Goal: Task Accomplishment & Management: Manage account settings

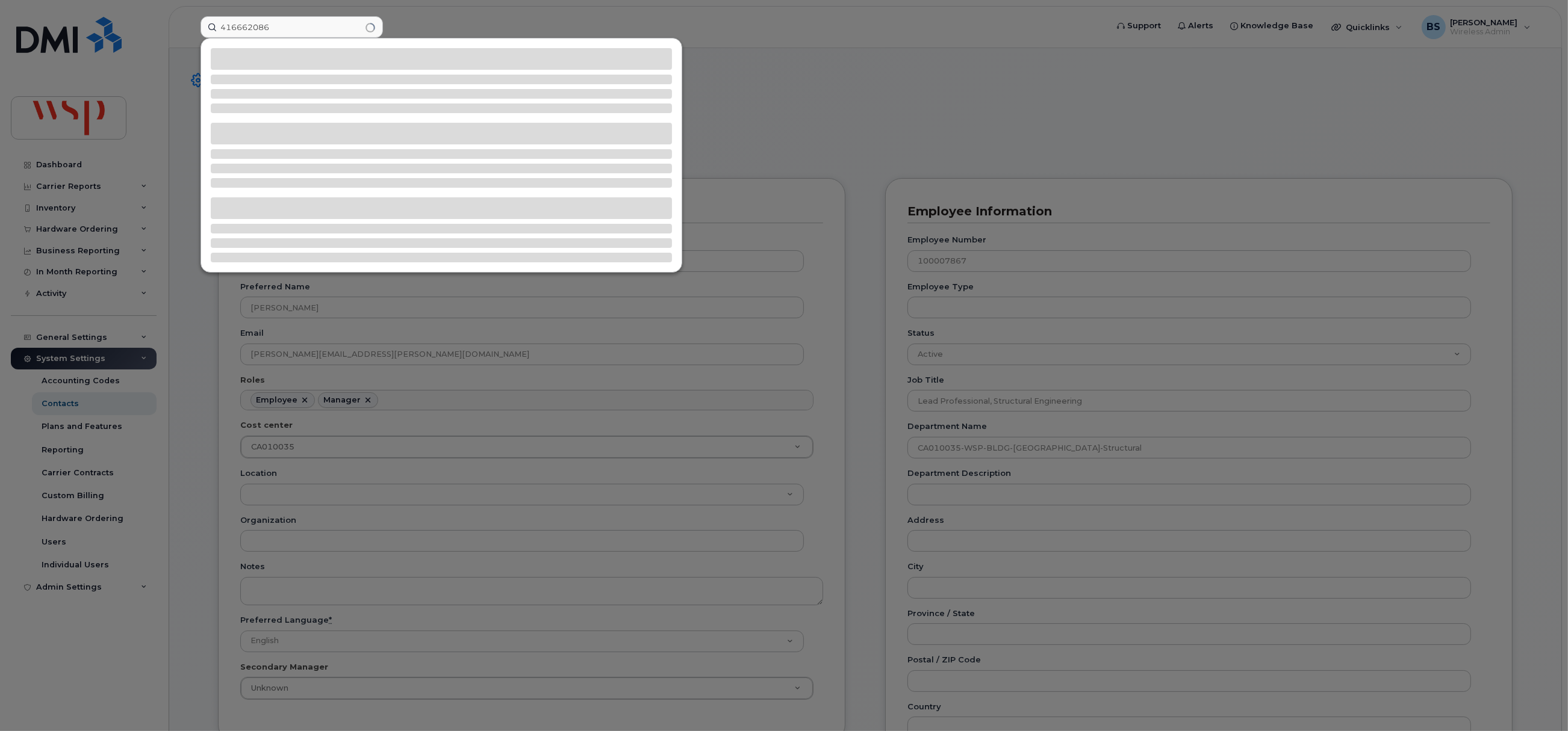
scroll to position [36, 0]
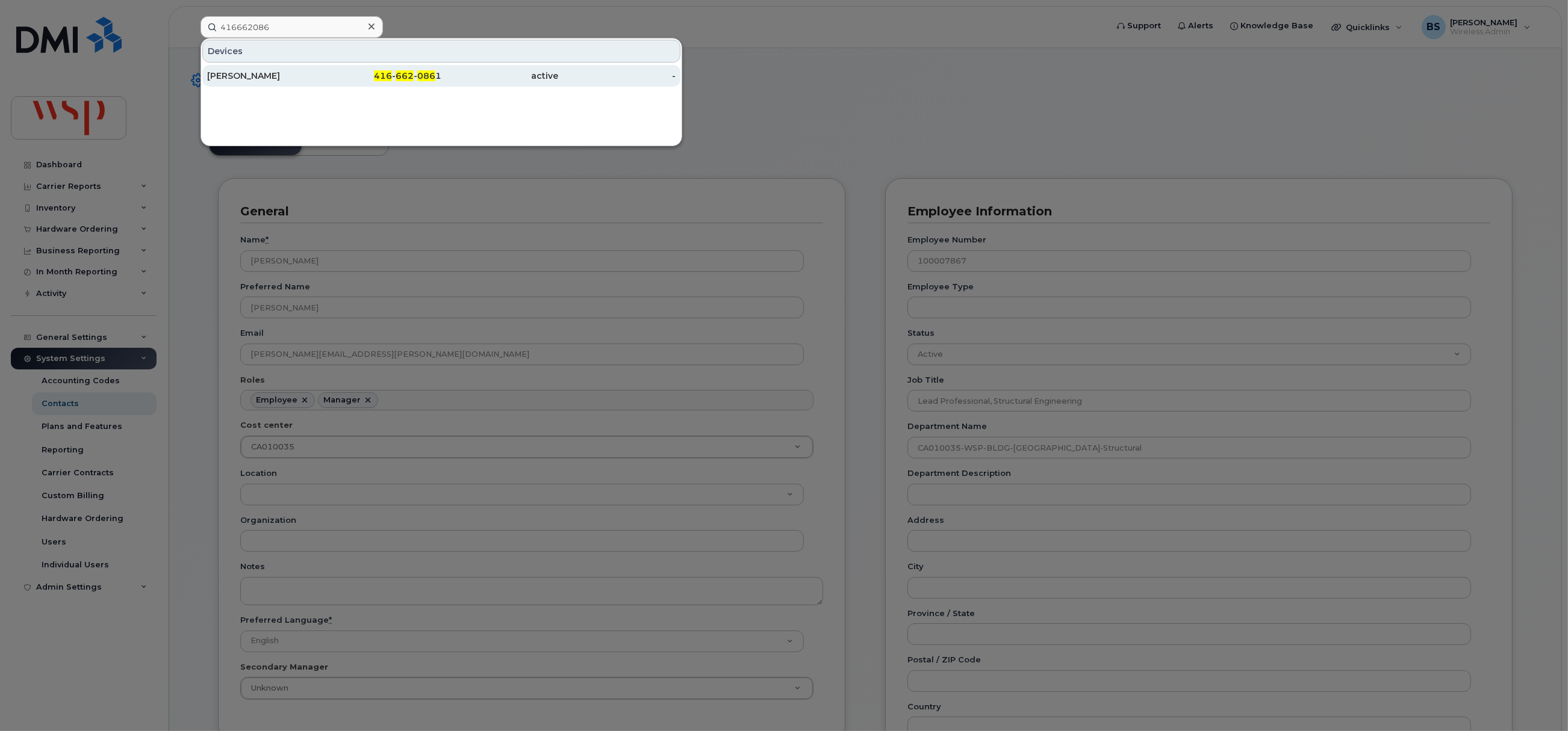
type input "416662086"
drag, startPoint x: 227, startPoint y: 73, endPoint x: 358, endPoint y: 85, distance: 131.5
click at [227, 73] on div "[PERSON_NAME]" at bounding box center [266, 76] width 117 height 12
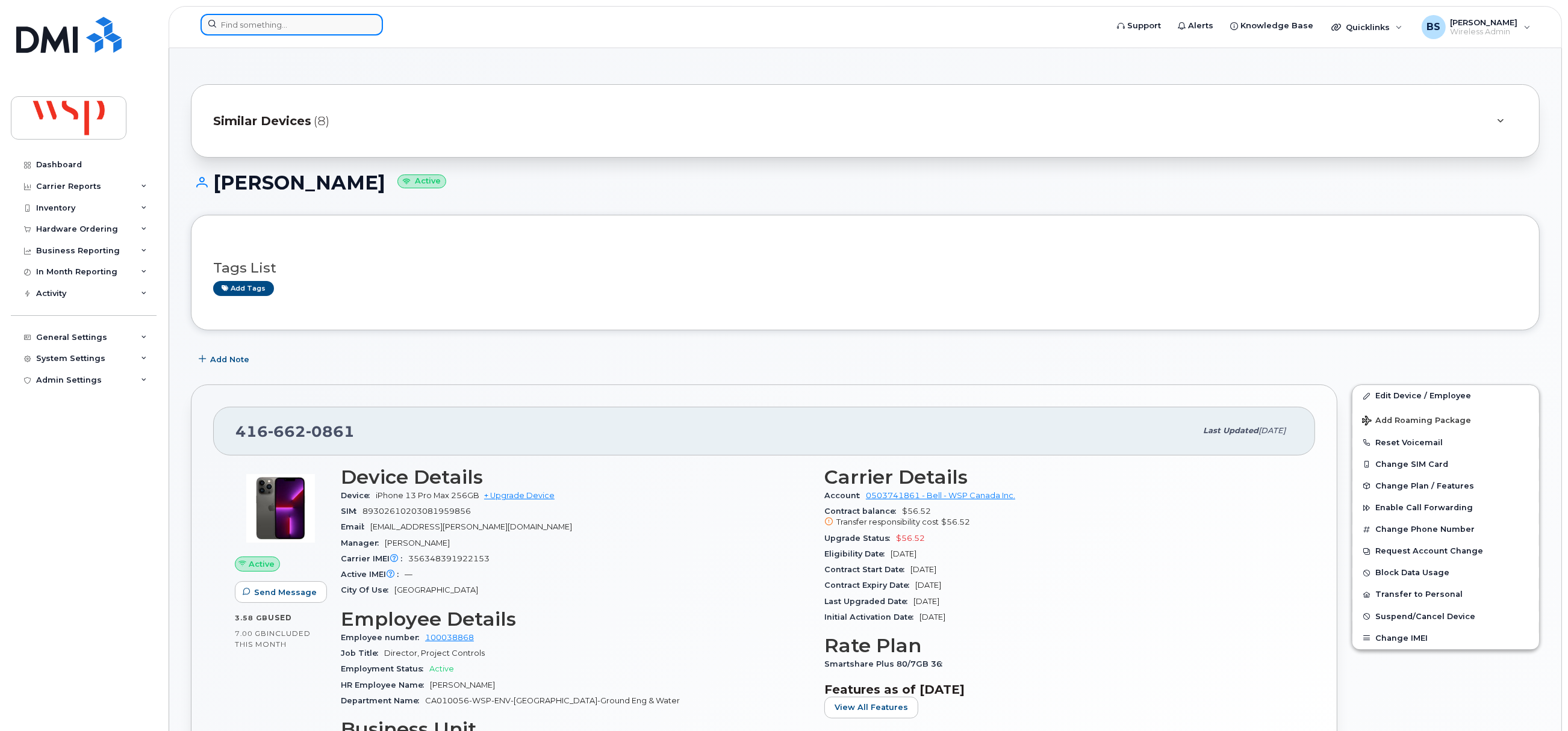
click at [354, 29] on input at bounding box center [291, 24] width 182 height 21
paste input "Kasoju Vijay Kumar"
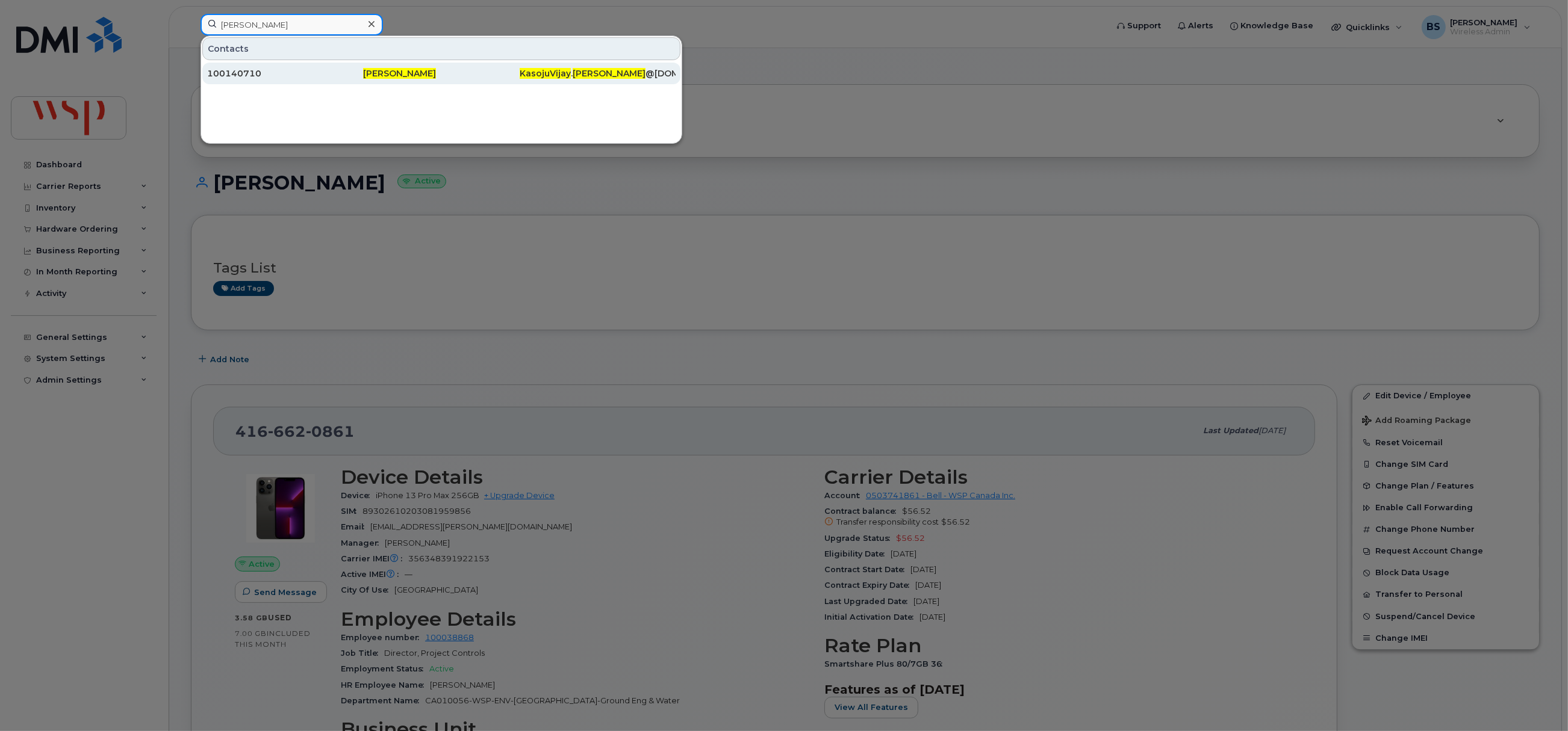
type input "Kasoju Vijay Kumar"
drag, startPoint x: 245, startPoint y: 71, endPoint x: 251, endPoint y: 70, distance: 6.1
click at [246, 71] on div "100140710" at bounding box center [285, 73] width 156 height 12
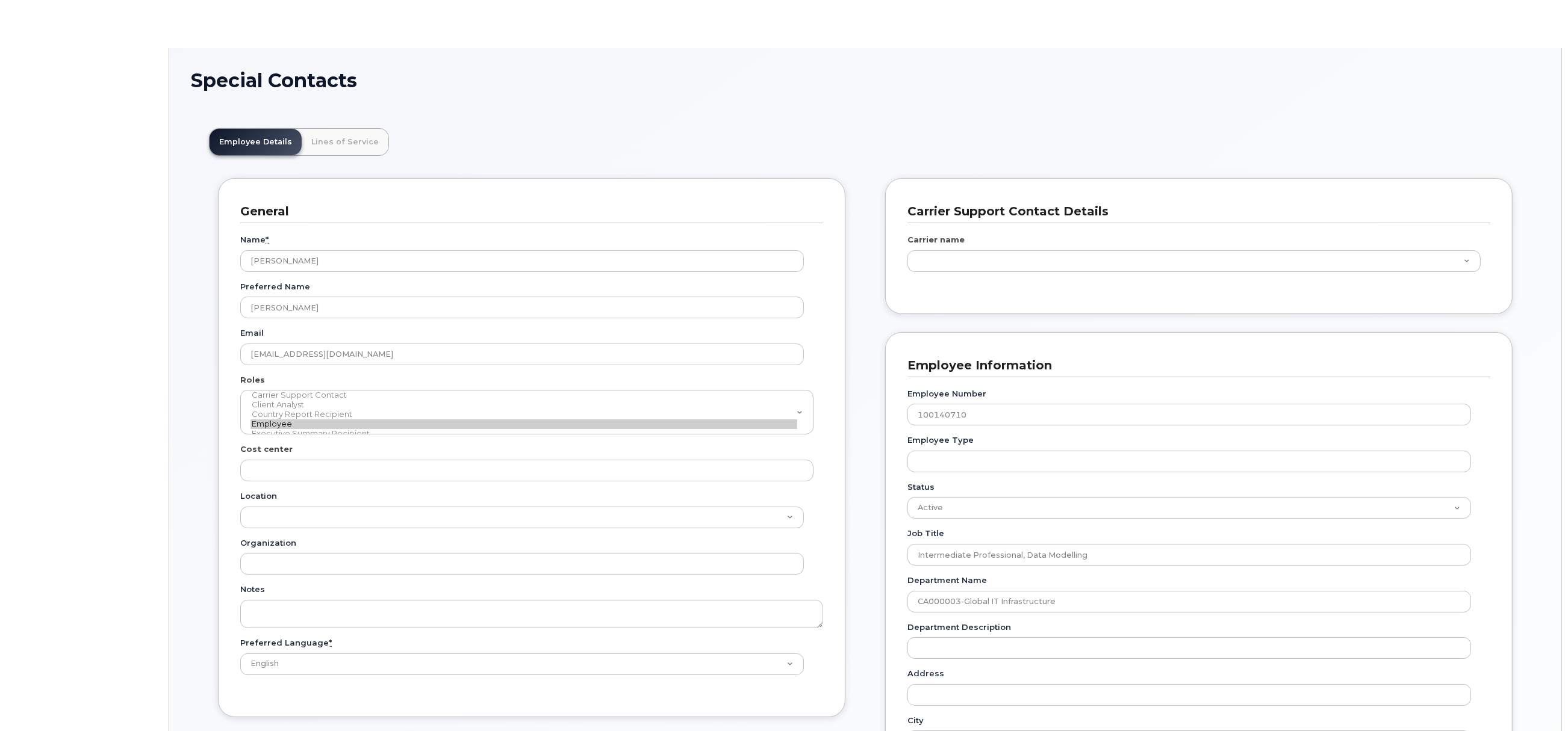
scroll to position [36, 0]
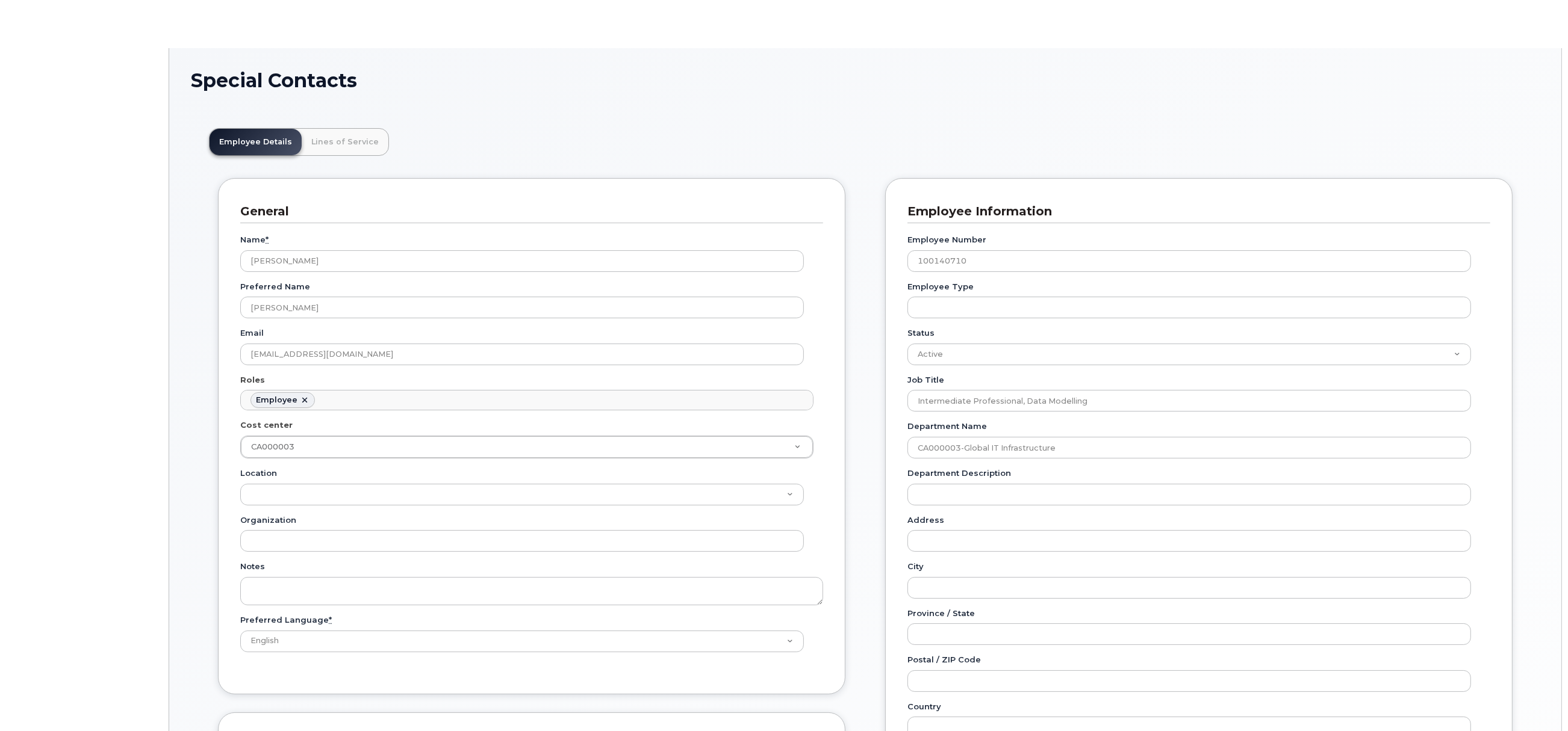
type input "5769857"
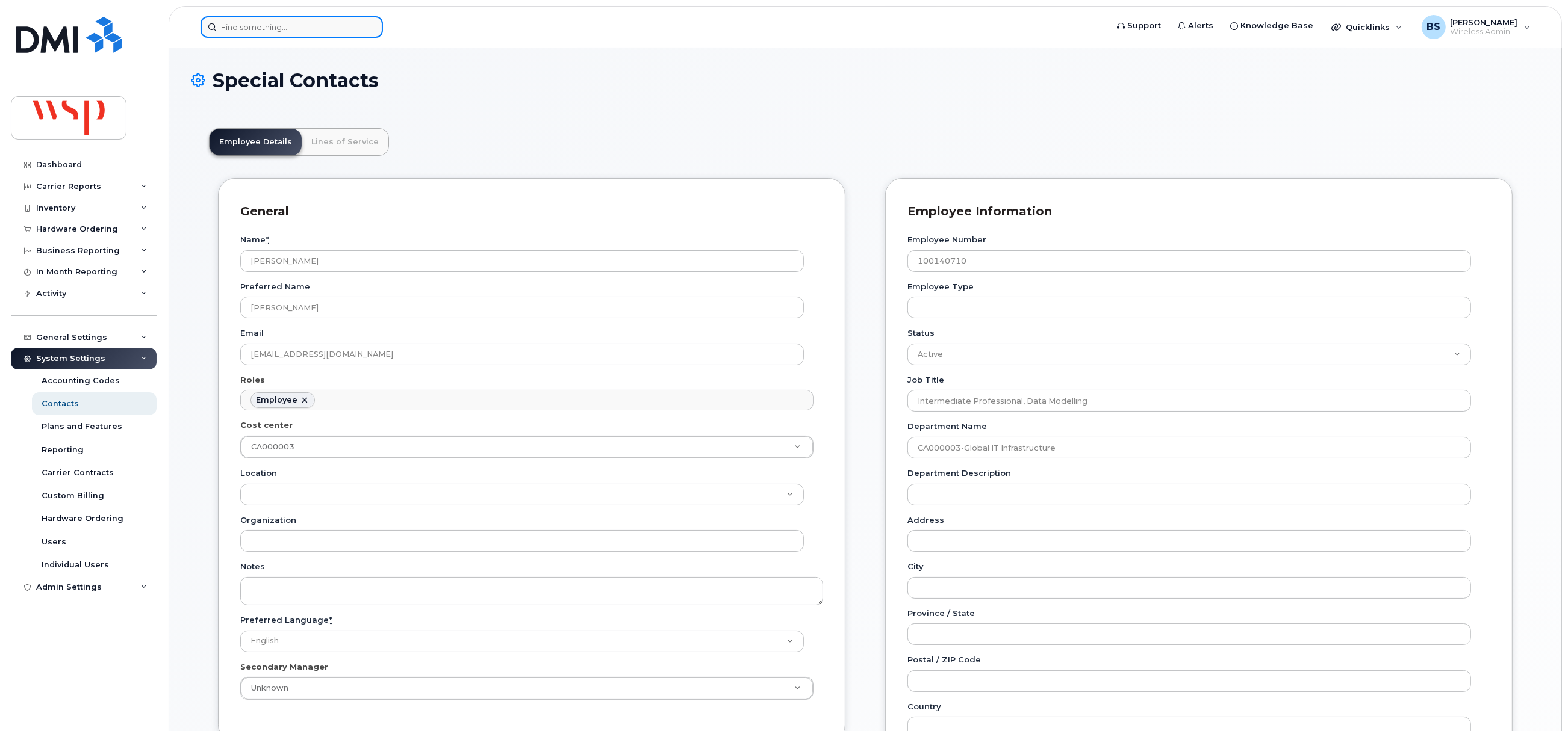
drag, startPoint x: 334, startPoint y: 23, endPoint x: 345, endPoint y: 23, distance: 11.0
click at [334, 23] on input at bounding box center [291, 27] width 182 height 21
paste input "Markus Maile"
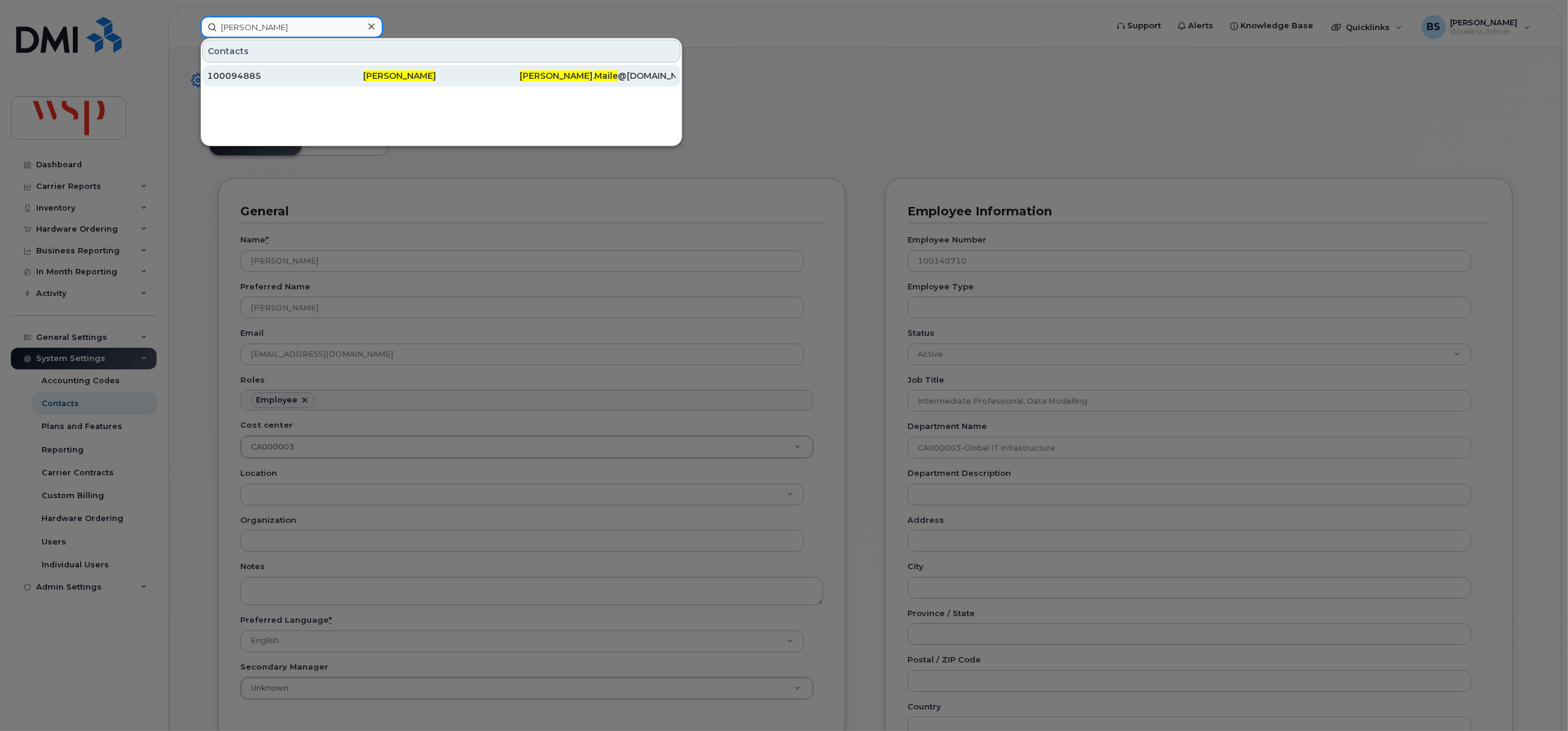
type input "Markus Maile"
drag, startPoint x: 238, startPoint y: 74, endPoint x: 231, endPoint y: 7, distance: 67.4
click at [238, 74] on div "100094885" at bounding box center [285, 76] width 156 height 12
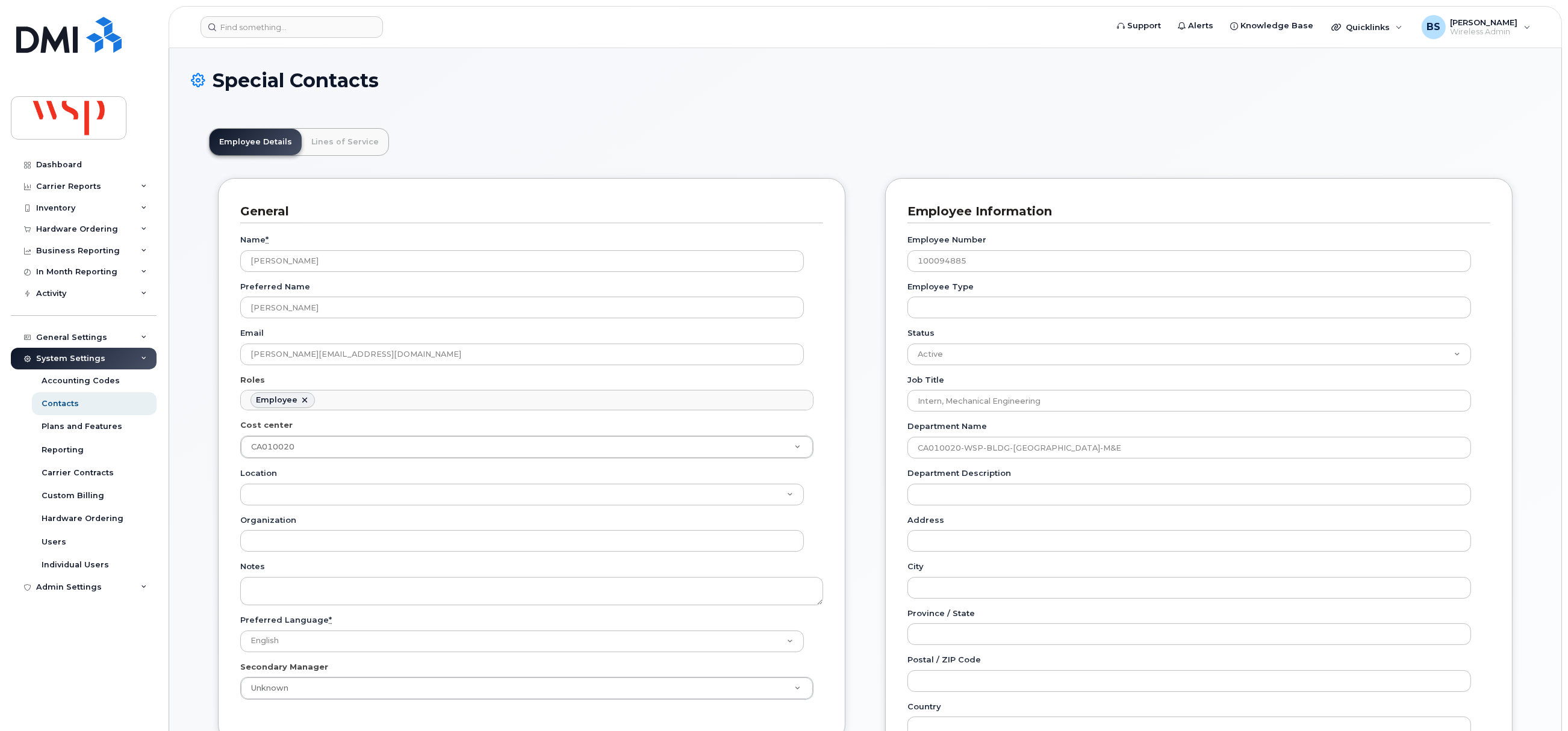
scroll to position [36, 0]
click at [291, 22] on input at bounding box center [291, 27] width 182 height 21
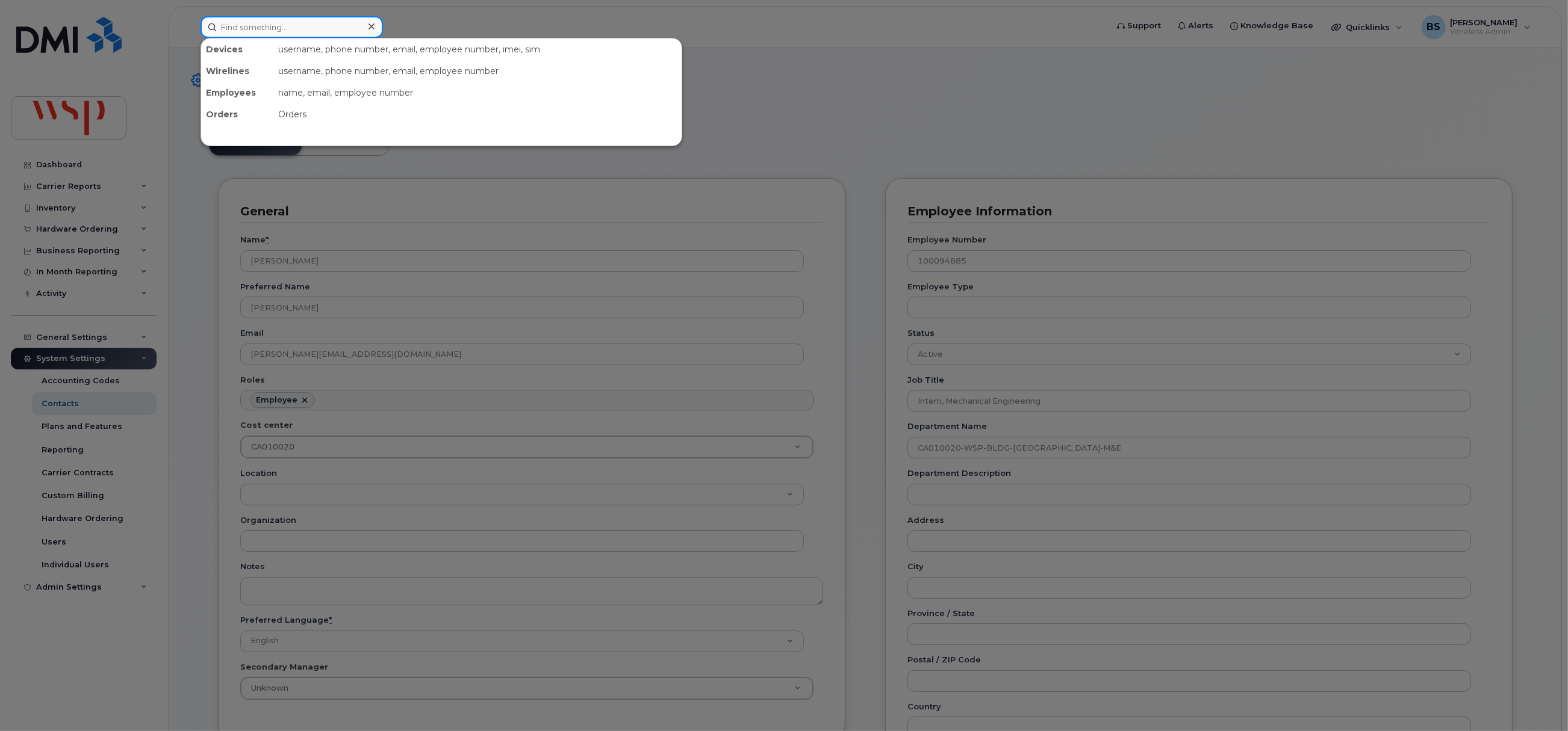
paste input "Matthew Weber"
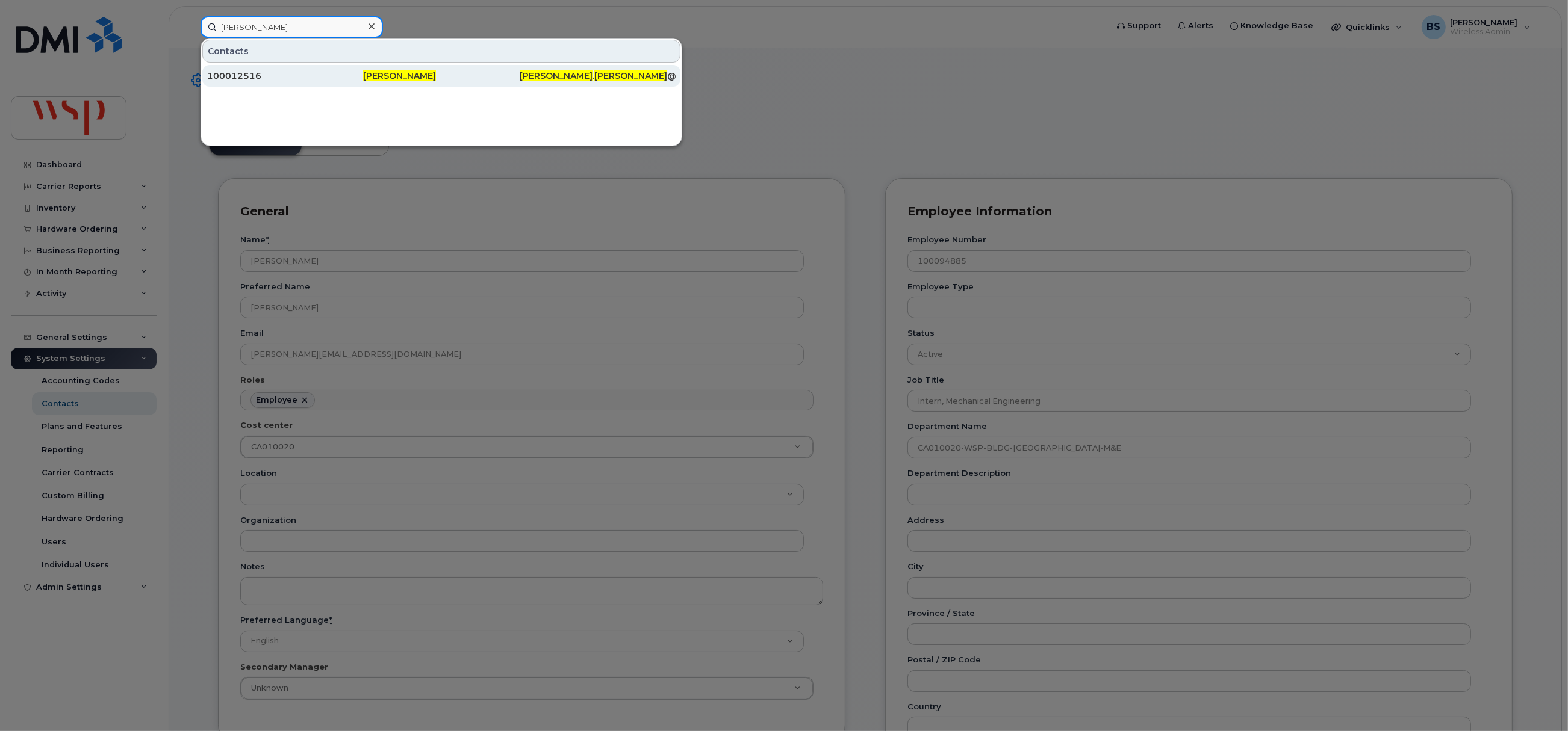
type input "Matthew Weber"
click at [248, 71] on div "100012516" at bounding box center [285, 76] width 156 height 12
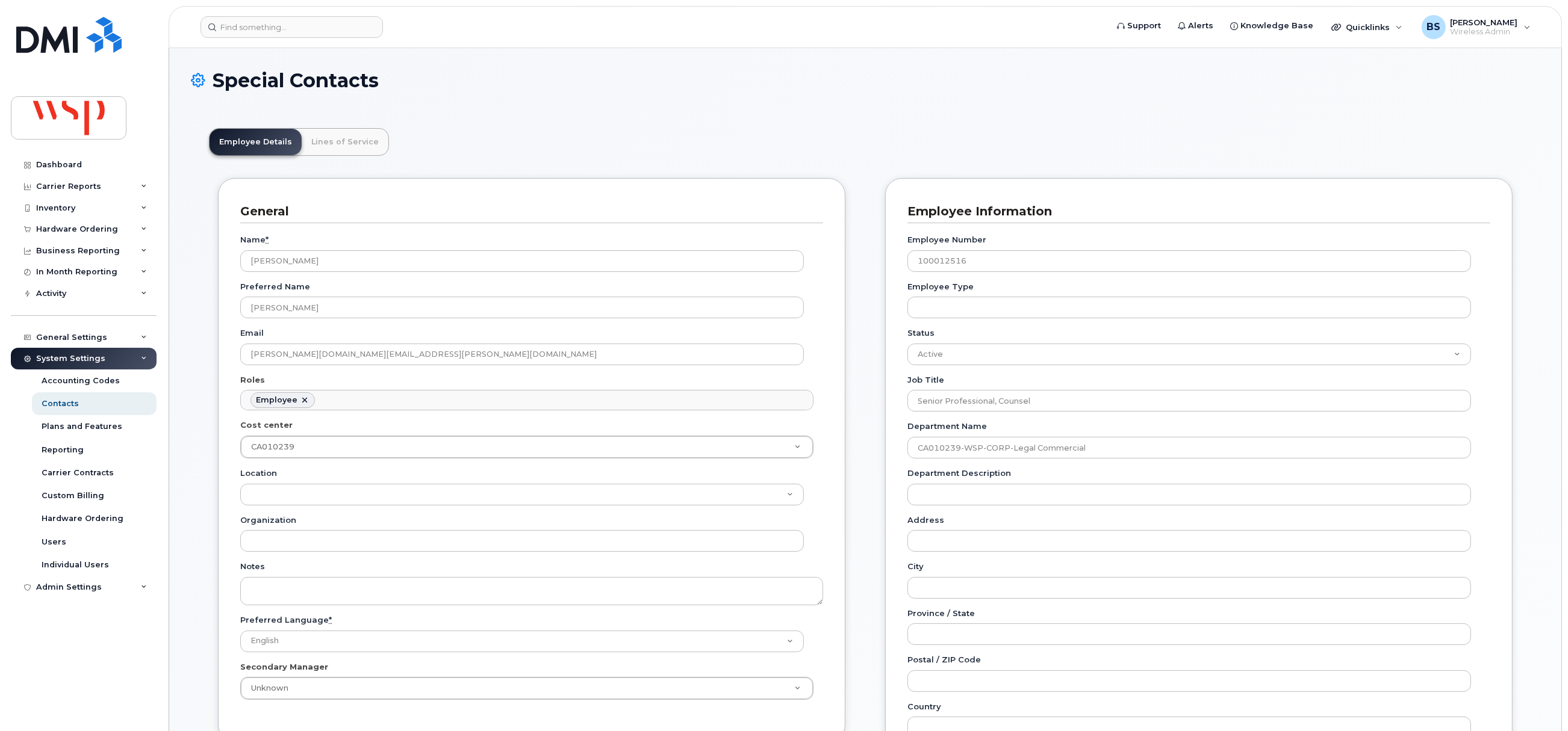
scroll to position [36, 0]
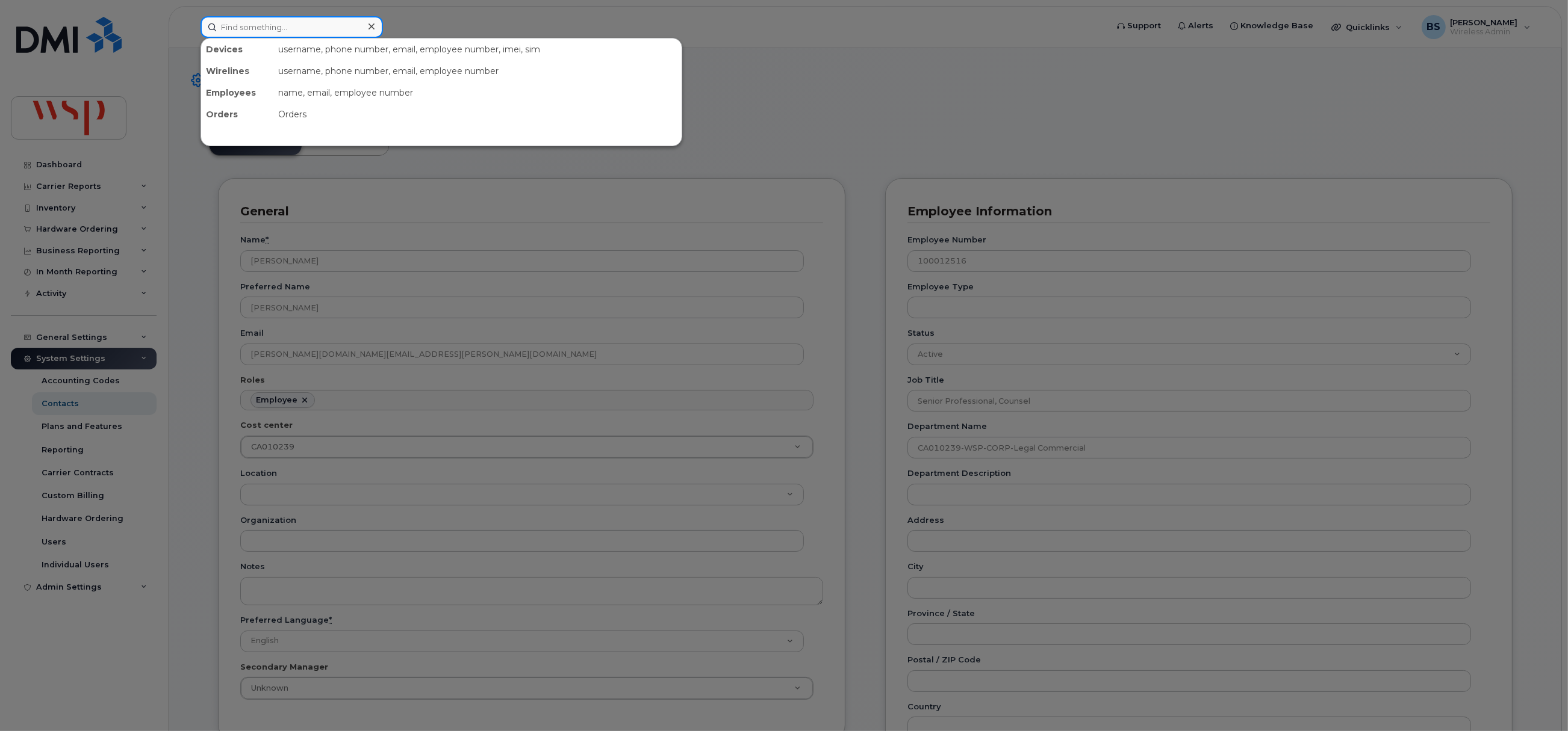
click at [288, 27] on input at bounding box center [291, 27] width 182 height 21
paste input "Aidan Millar"
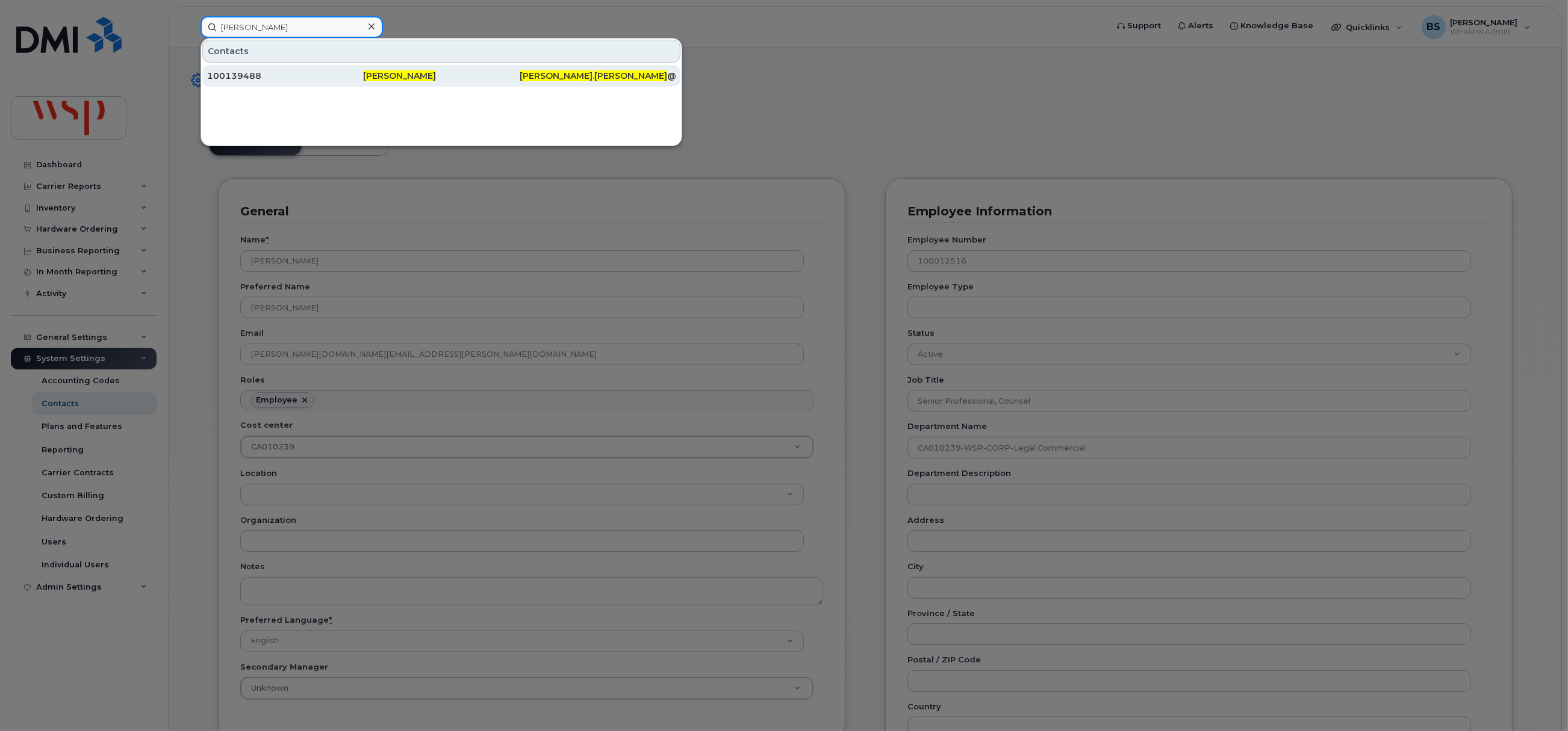
type input "Aidan Millar"
drag, startPoint x: 225, startPoint y: 73, endPoint x: 225, endPoint y: 54, distance: 19.0
click at [227, 73] on div "100139488" at bounding box center [285, 76] width 156 height 12
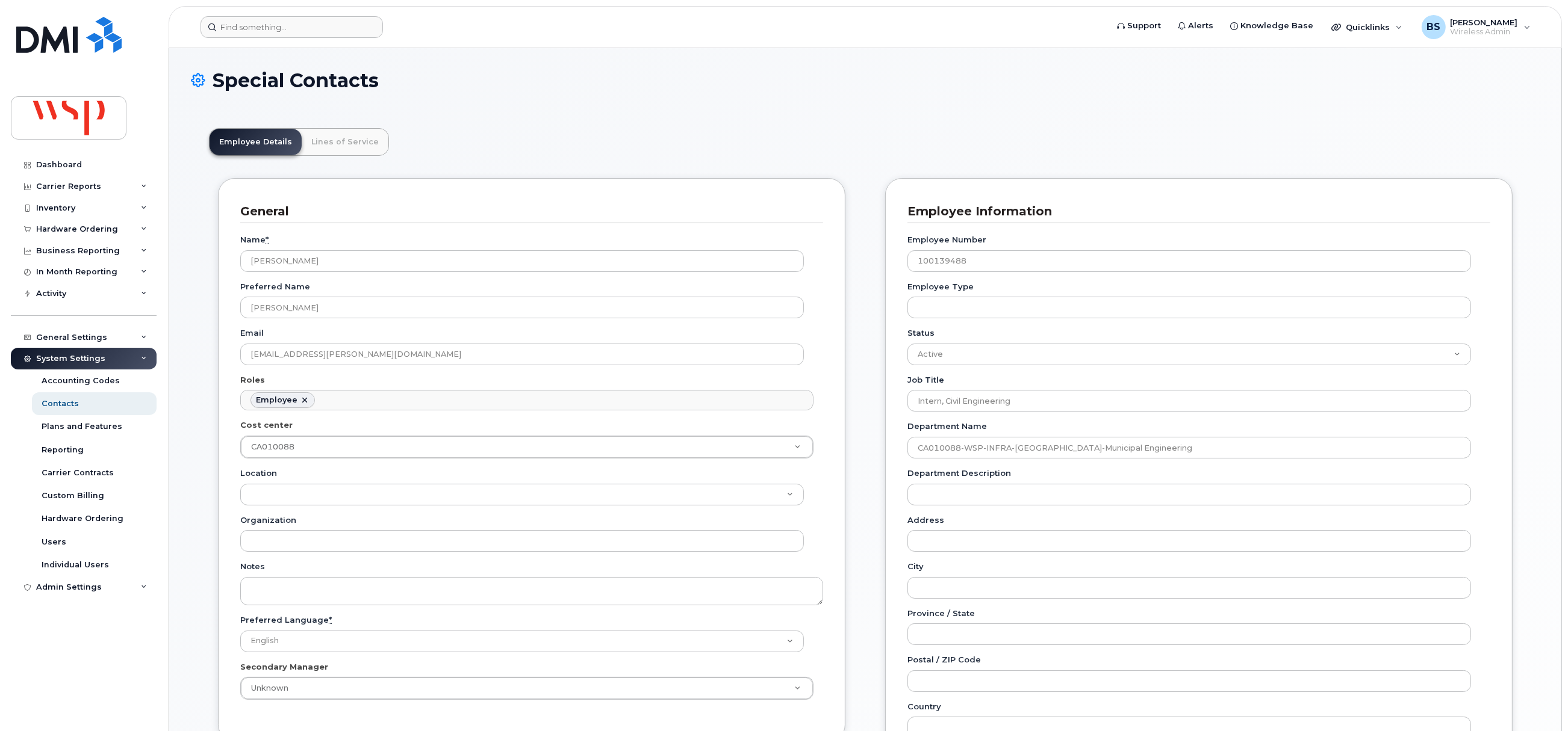
scroll to position [36, 0]
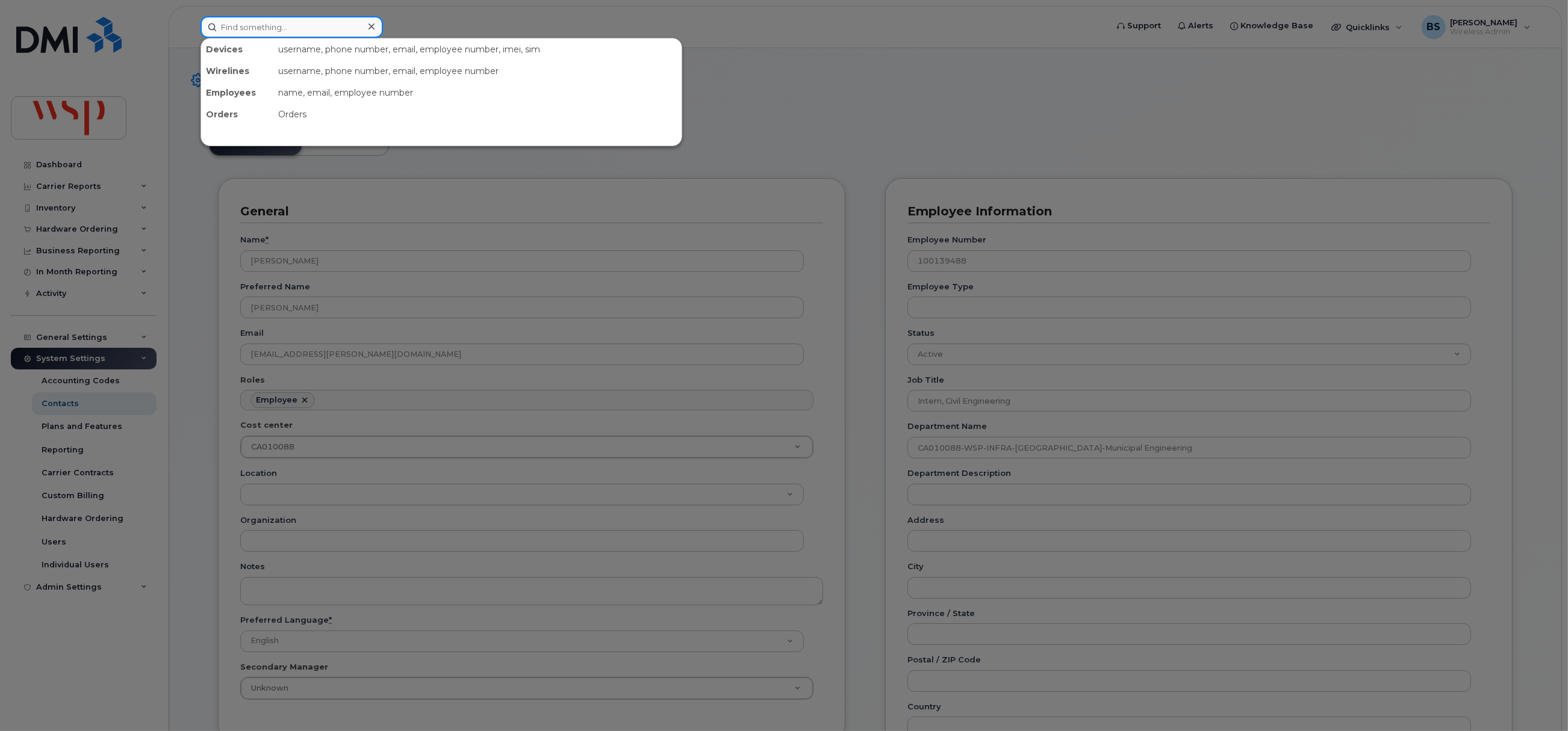
paste input "[PERSON_NAME]"
click at [315, 31] on input at bounding box center [291, 27] width 182 height 21
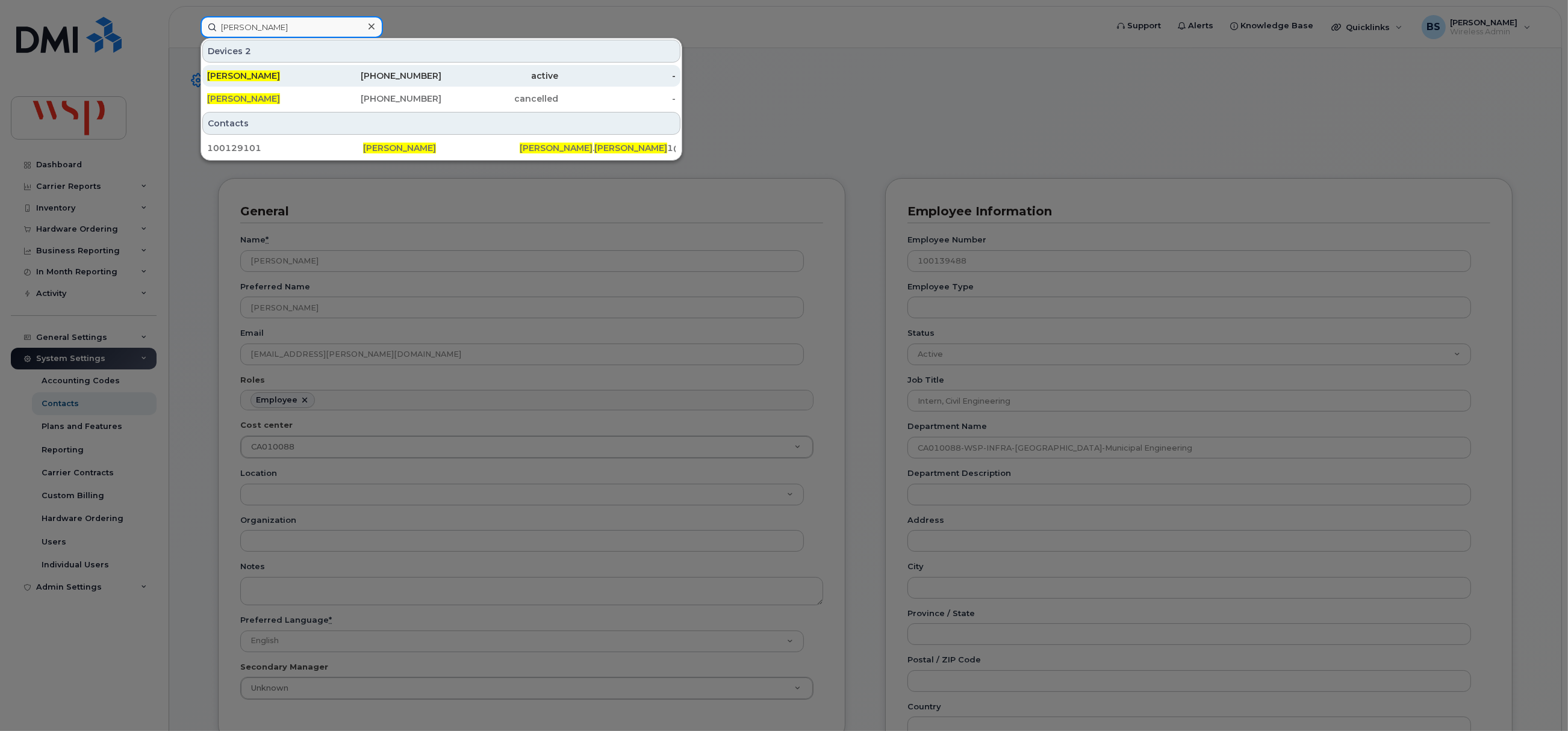
type input "[PERSON_NAME]"
drag, startPoint x: 247, startPoint y: 71, endPoint x: 398, endPoint y: 86, distance: 151.7
click at [247, 71] on span "[PERSON_NAME]" at bounding box center [244, 76] width 73 height 11
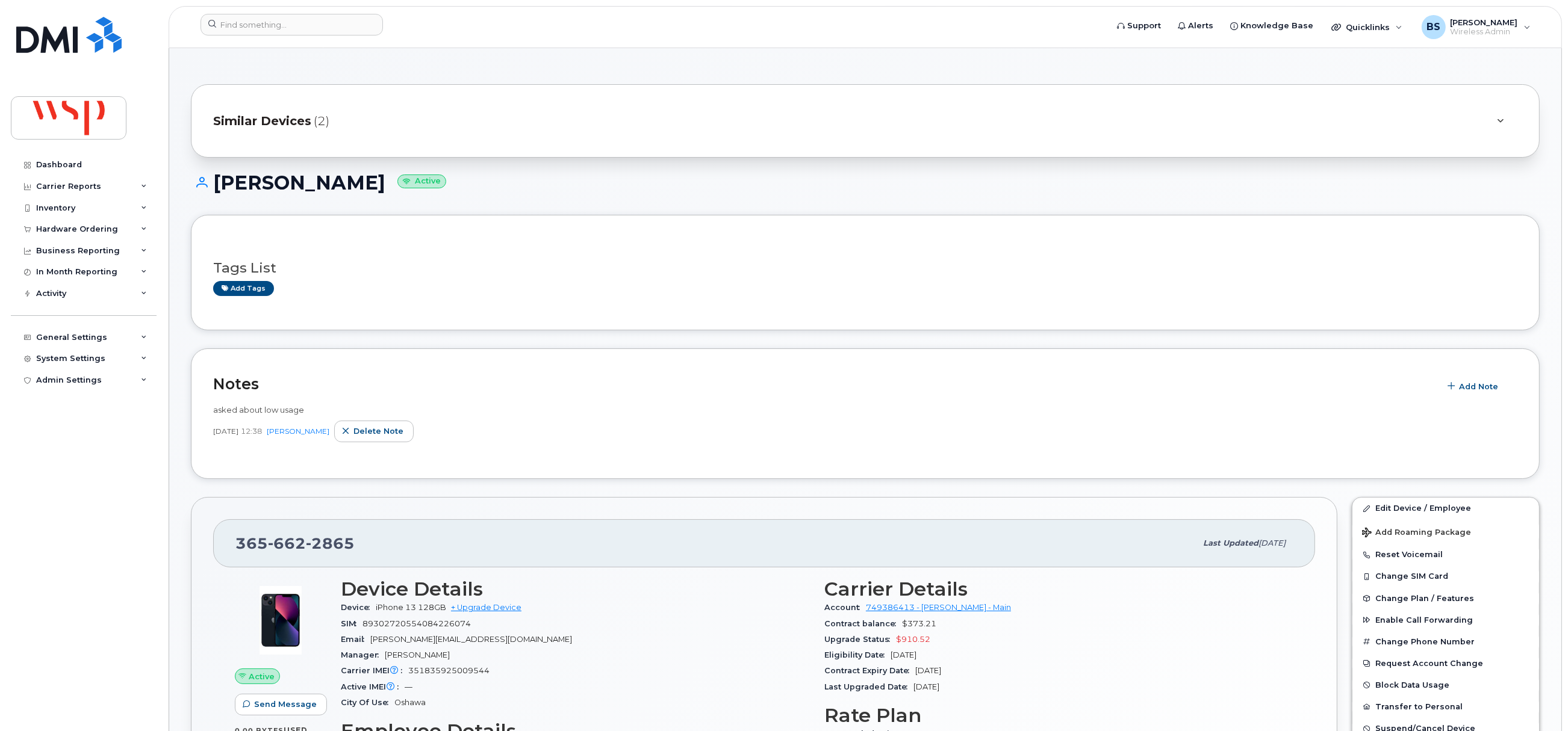
scroll to position [90, 0]
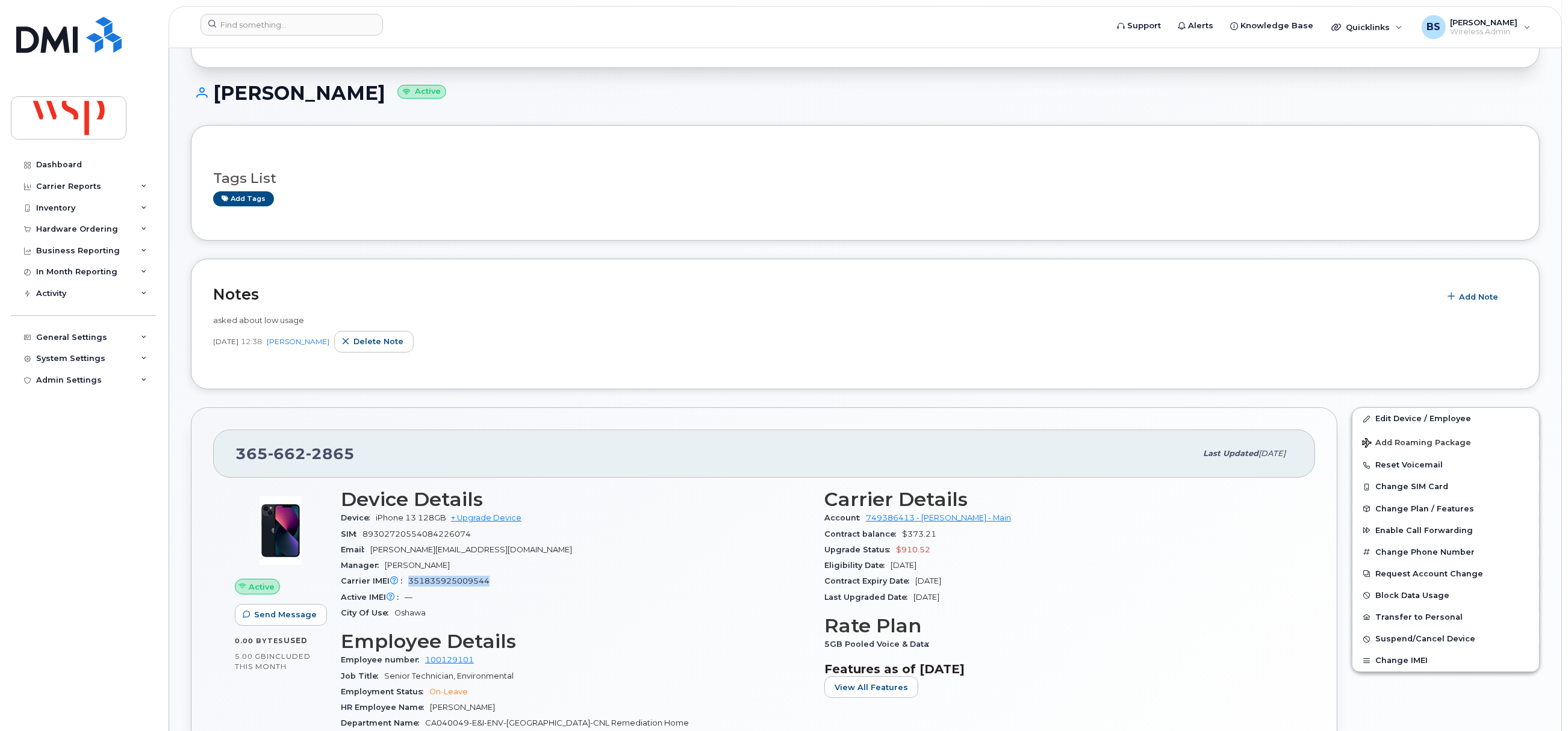
drag, startPoint x: 503, startPoint y: 579, endPoint x: 407, endPoint y: 582, distance: 96.0
click at [407, 582] on div "Carrier IMEI Carrier IMEI is reported during the last billing cycle or change o…" at bounding box center [576, 582] width 469 height 16
copy span "351835925009544"
drag, startPoint x: 420, startPoint y: 523, endPoint x: 367, endPoint y: 523, distance: 53.0
click at [367, 523] on div "Device iPhone 13 128GB + Upgrade Device" at bounding box center [576, 518] width 469 height 16
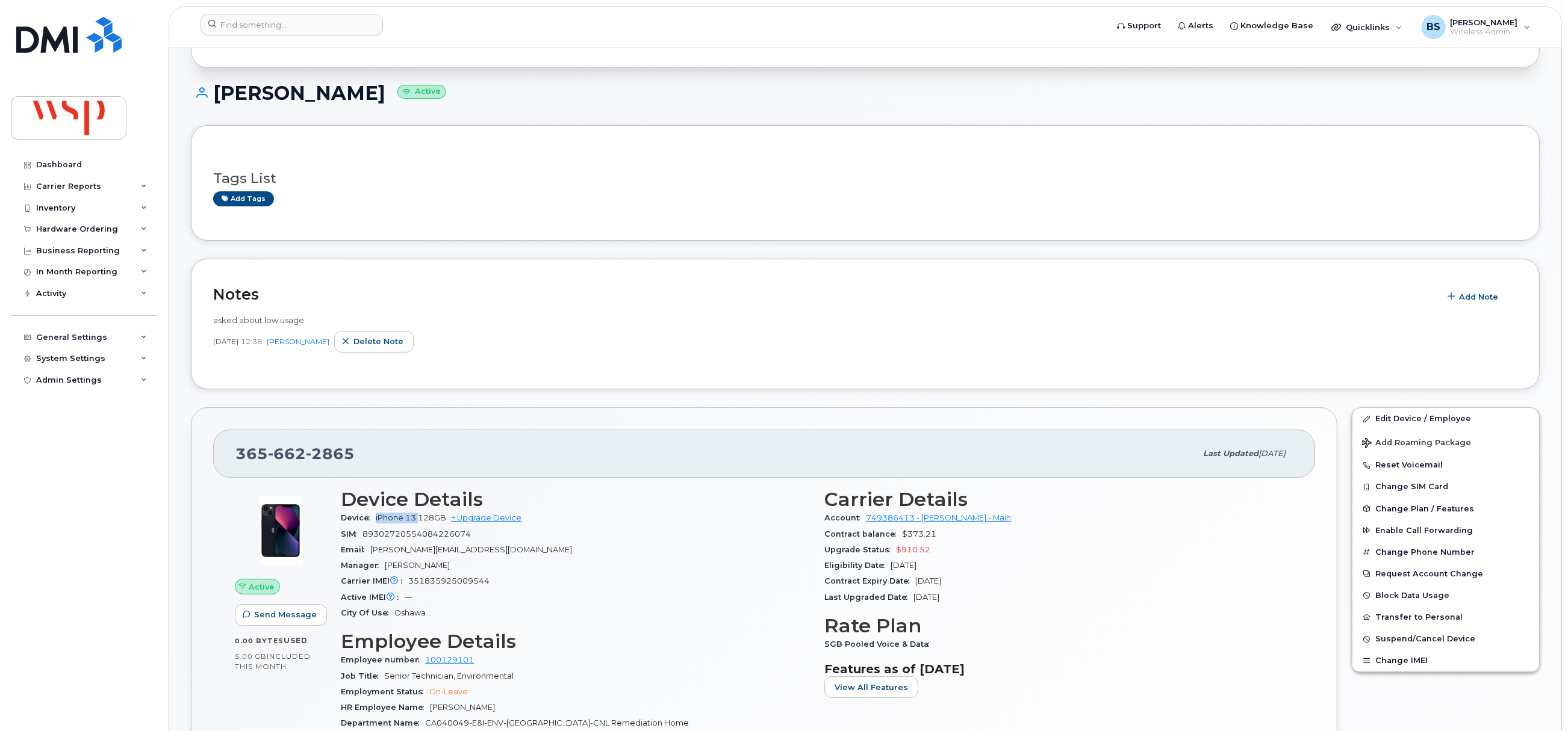
copy div "iPhone 13"
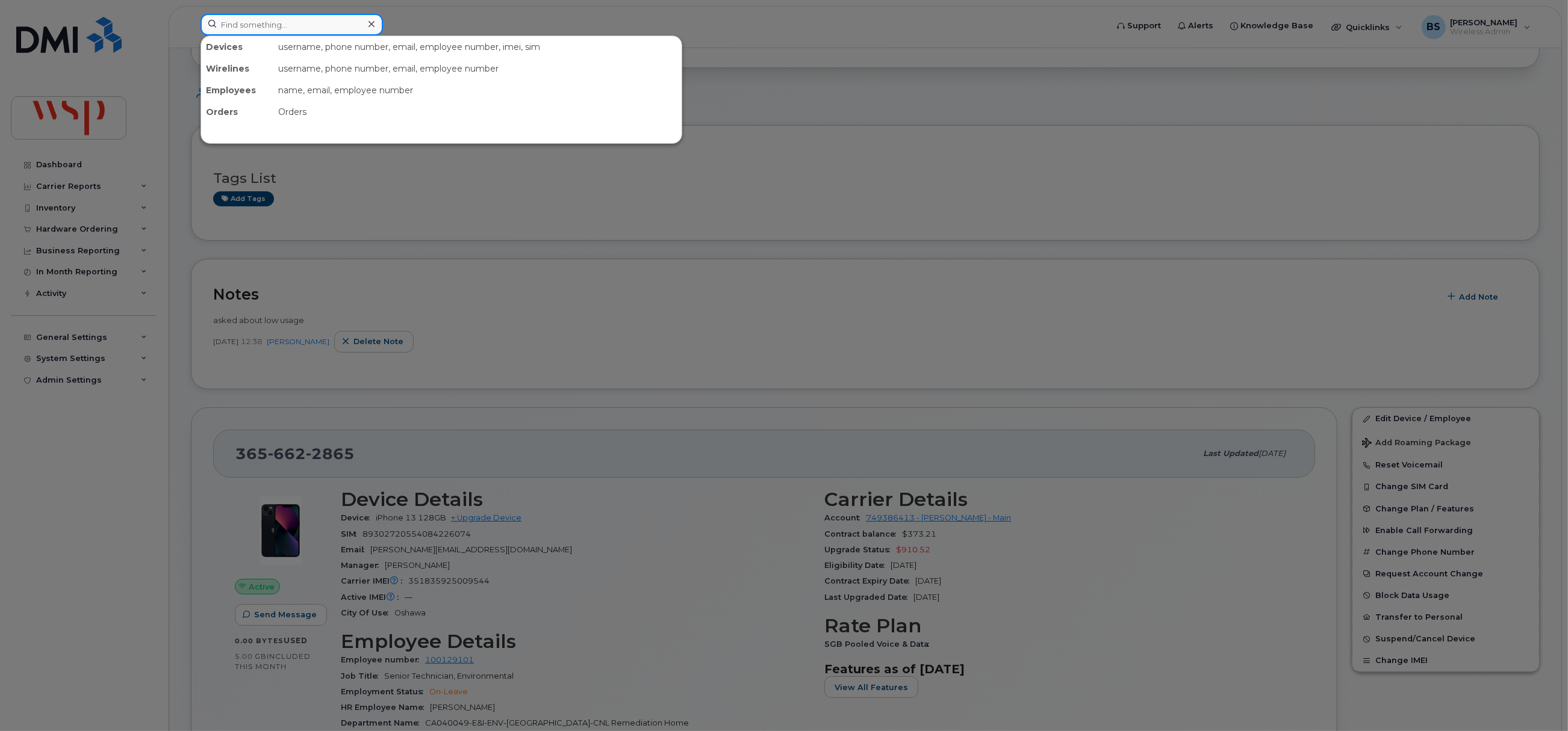
click at [259, 24] on input at bounding box center [291, 24] width 182 height 21
paste input "[PERSON_NAME]"
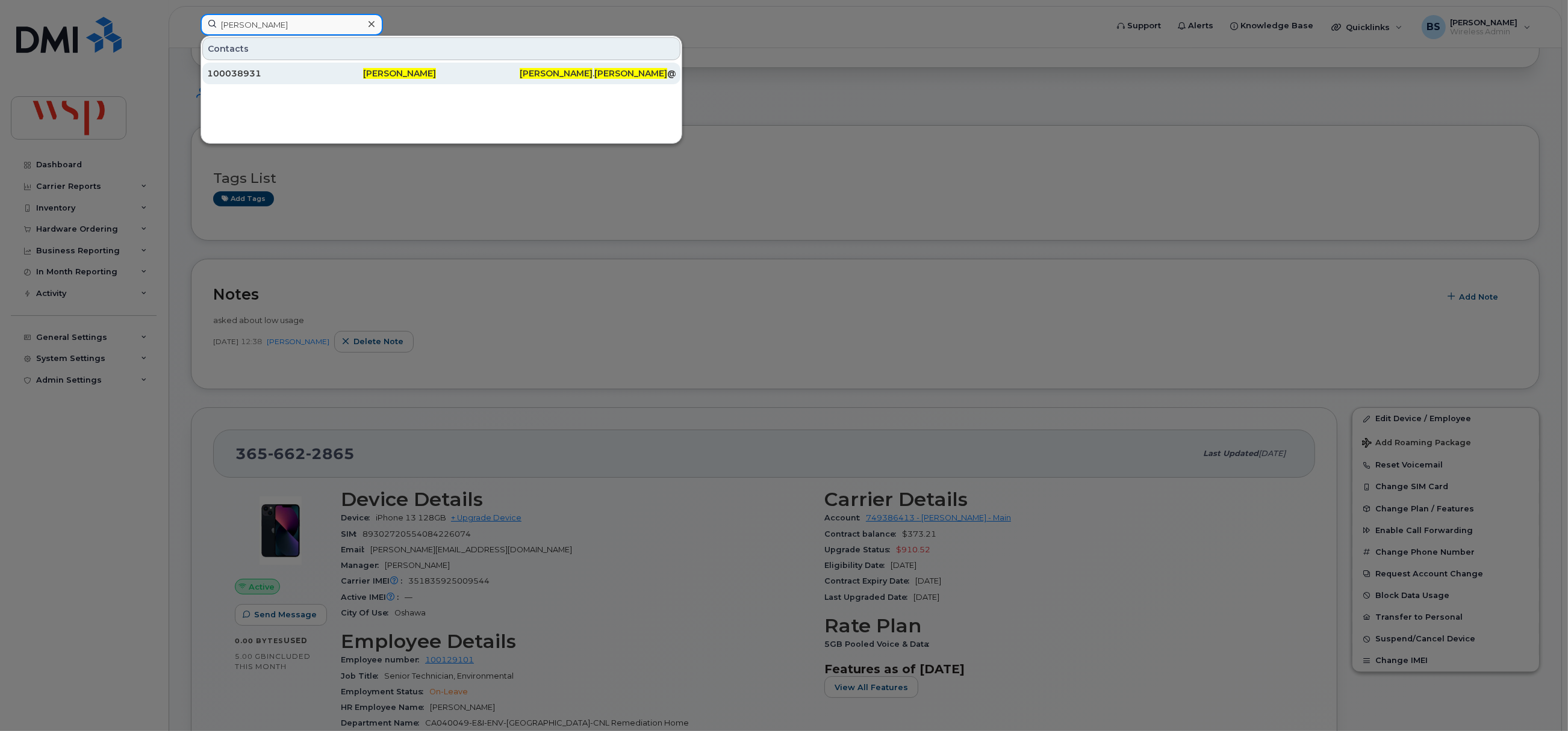
type input "[PERSON_NAME]"
click at [252, 72] on div "100038931" at bounding box center [285, 73] width 156 height 12
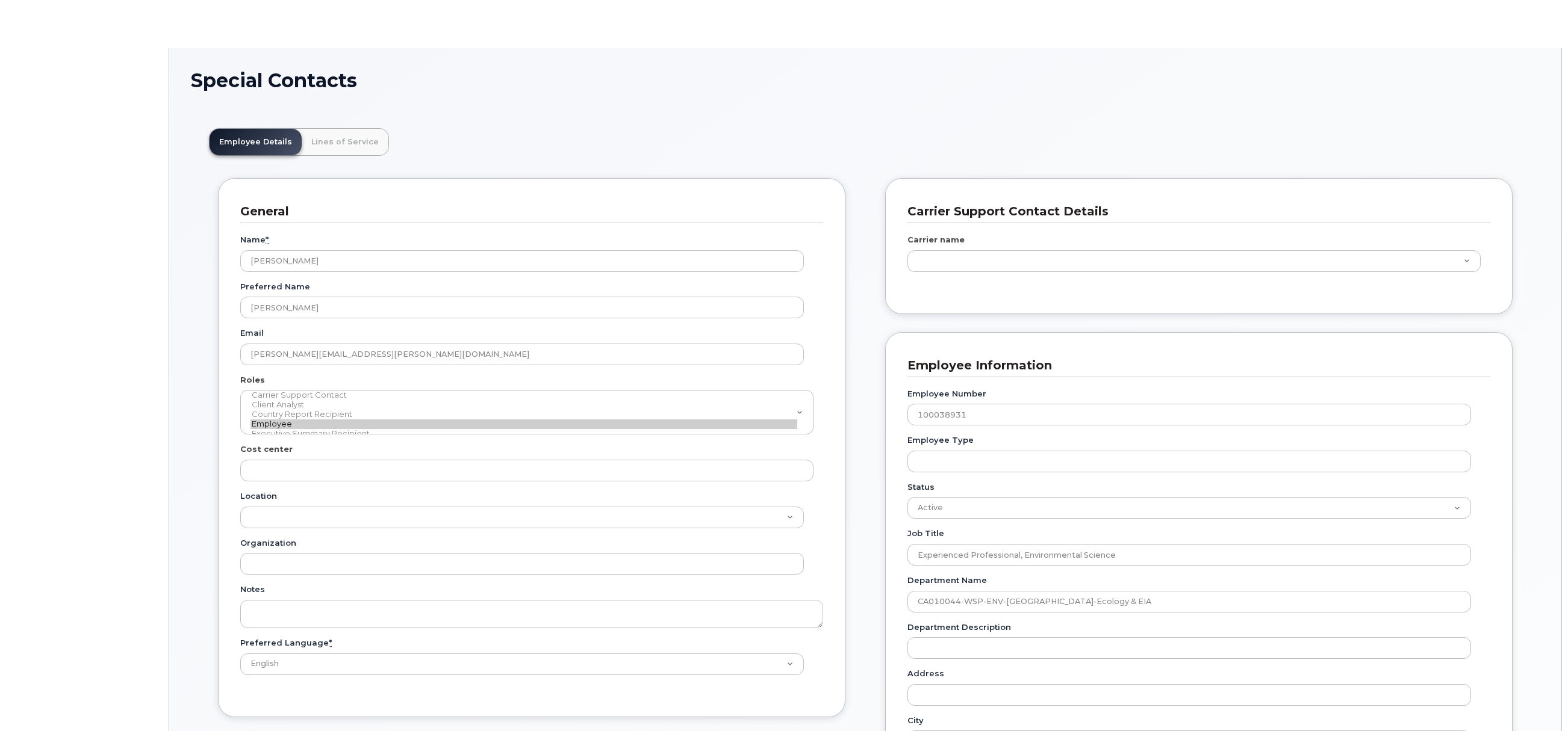
type input "5770006"
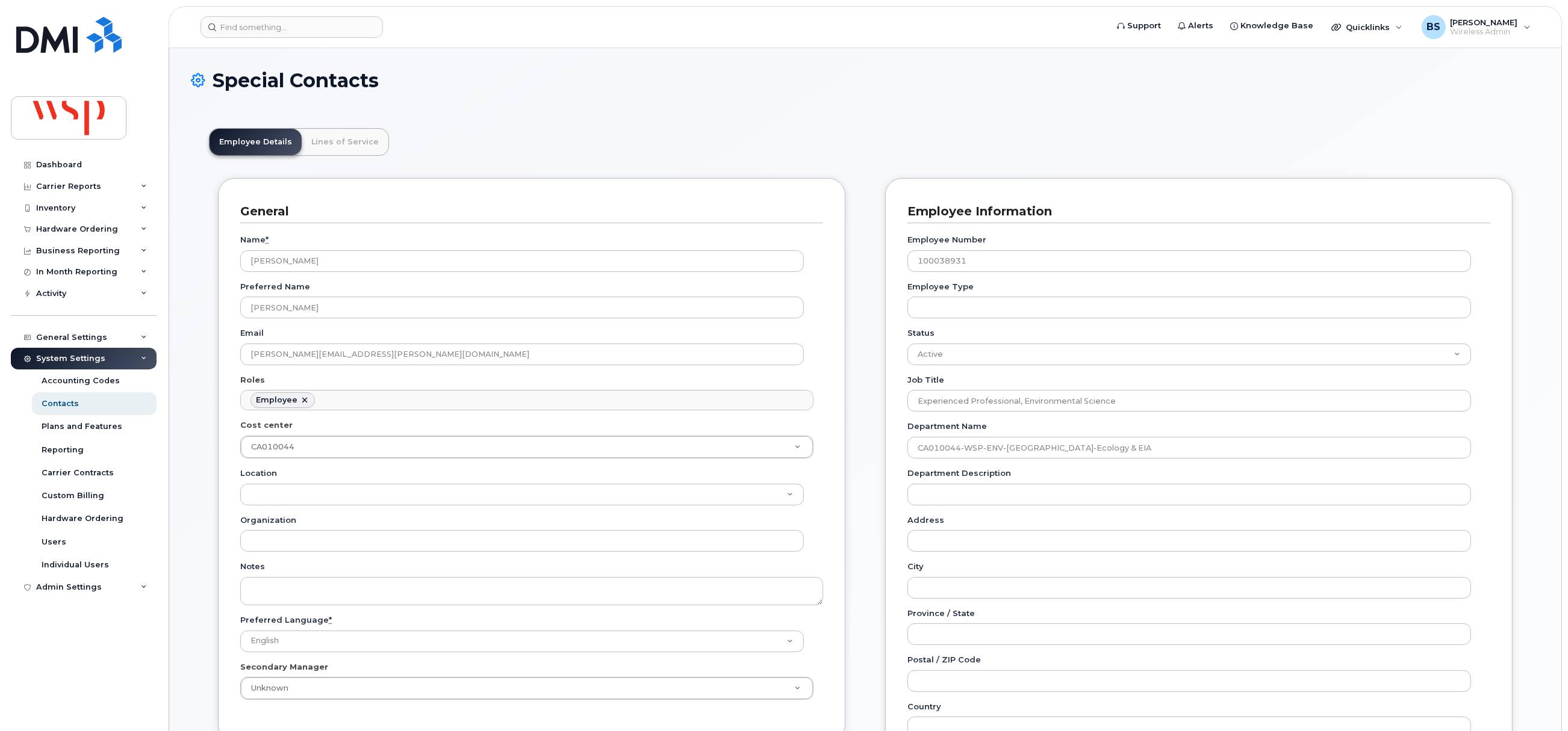
scroll to position [36, 0]
click at [314, 27] on input at bounding box center [291, 27] width 182 height 21
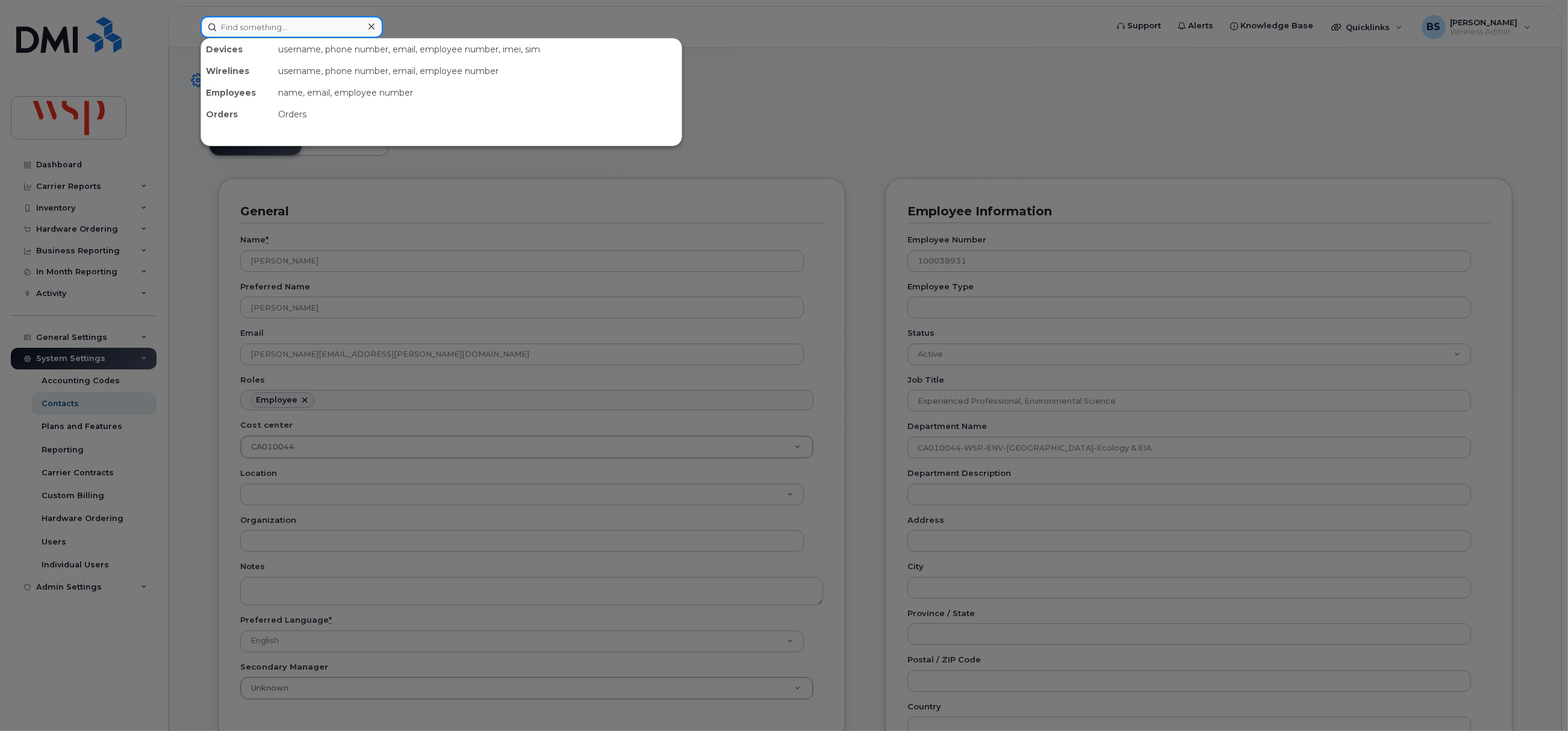
paste input "John Piersol User available"
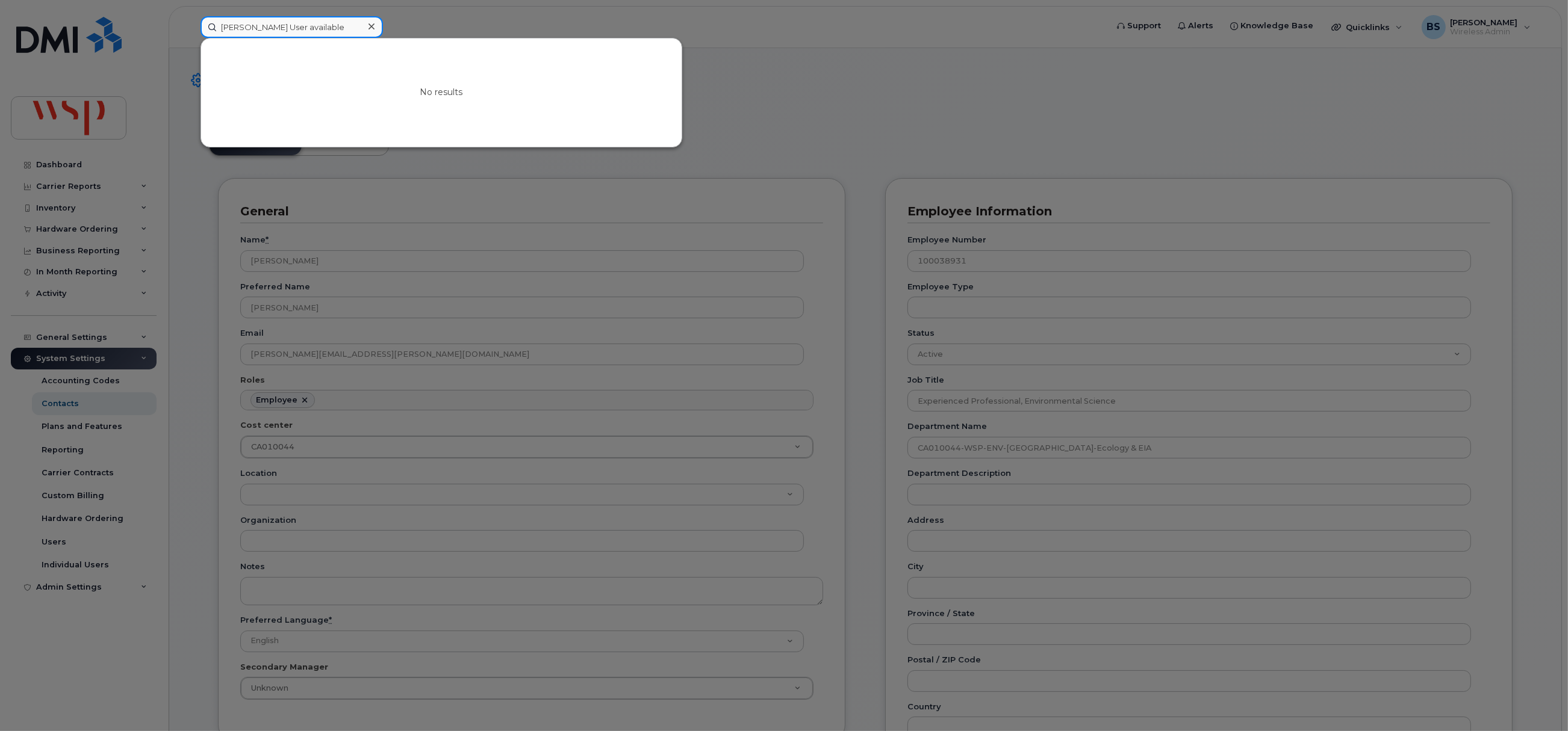
drag, startPoint x: 275, startPoint y: 24, endPoint x: 455, endPoint y: 46, distance: 181.3
click at [448, 36] on div "John Piersol User available No results" at bounding box center [649, 27] width 899 height 21
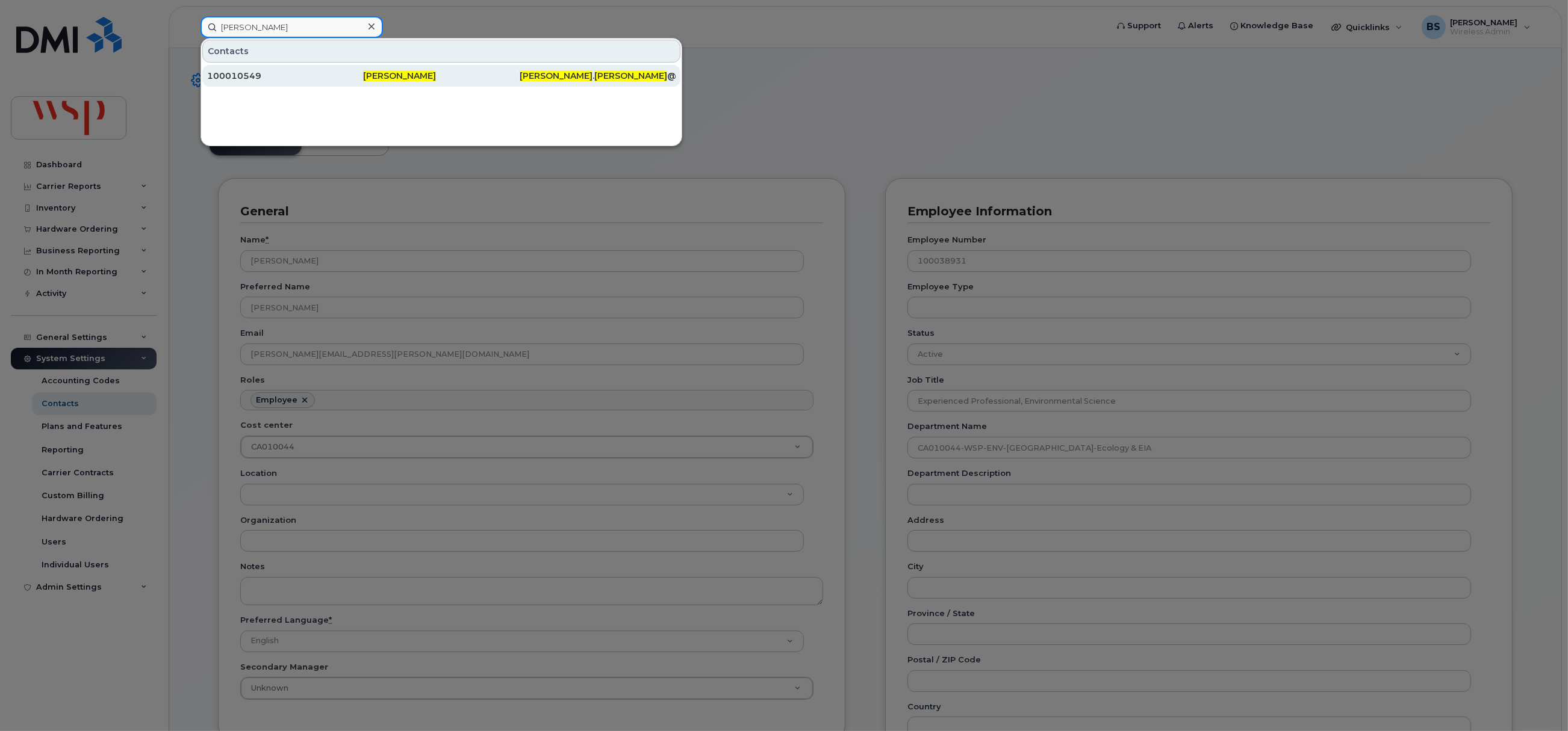
type input "[PERSON_NAME]"
drag, startPoint x: 388, startPoint y: 77, endPoint x: 373, endPoint y: 64, distance: 19.8
click at [388, 77] on span "[PERSON_NAME]" at bounding box center [400, 76] width 73 height 11
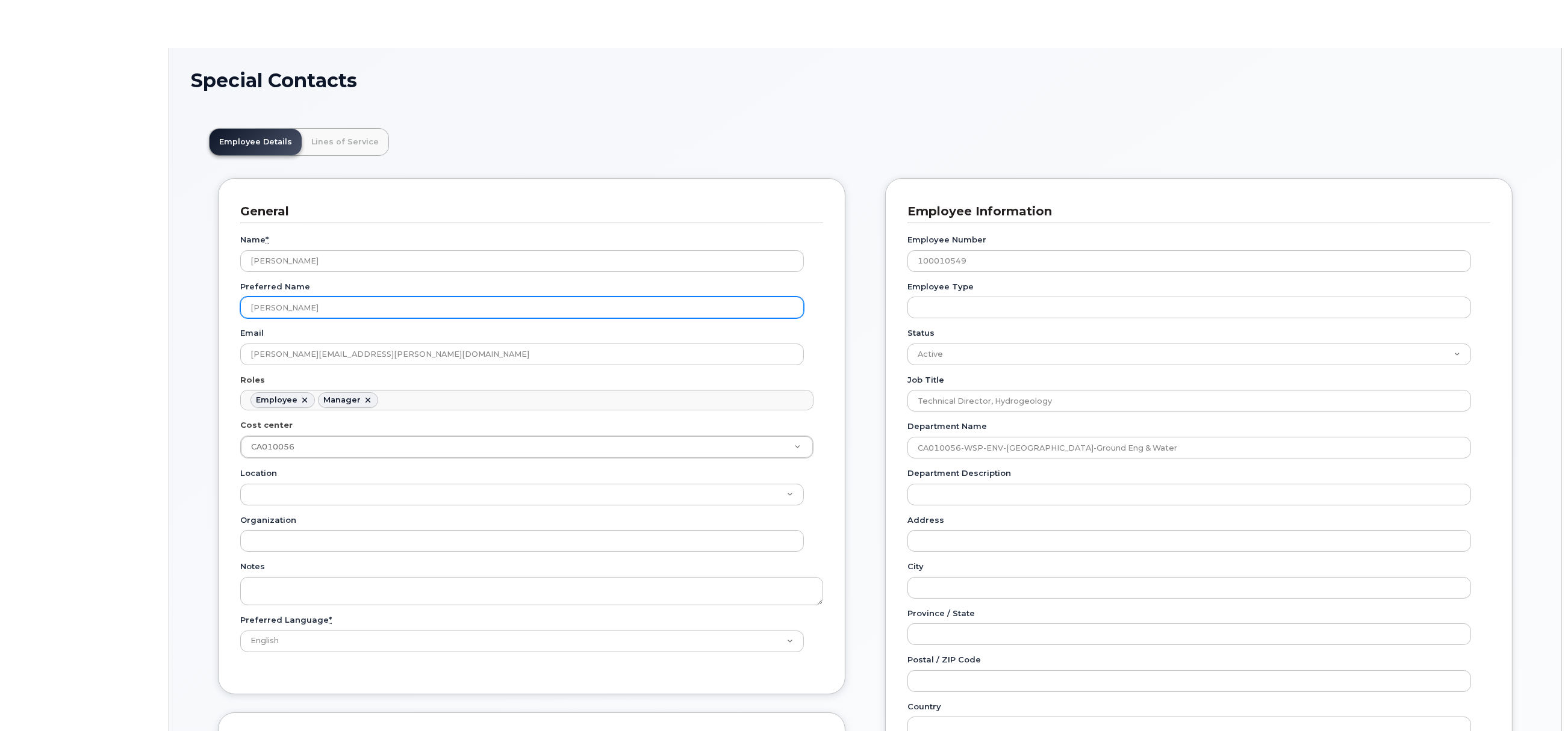
scroll to position [36, 0]
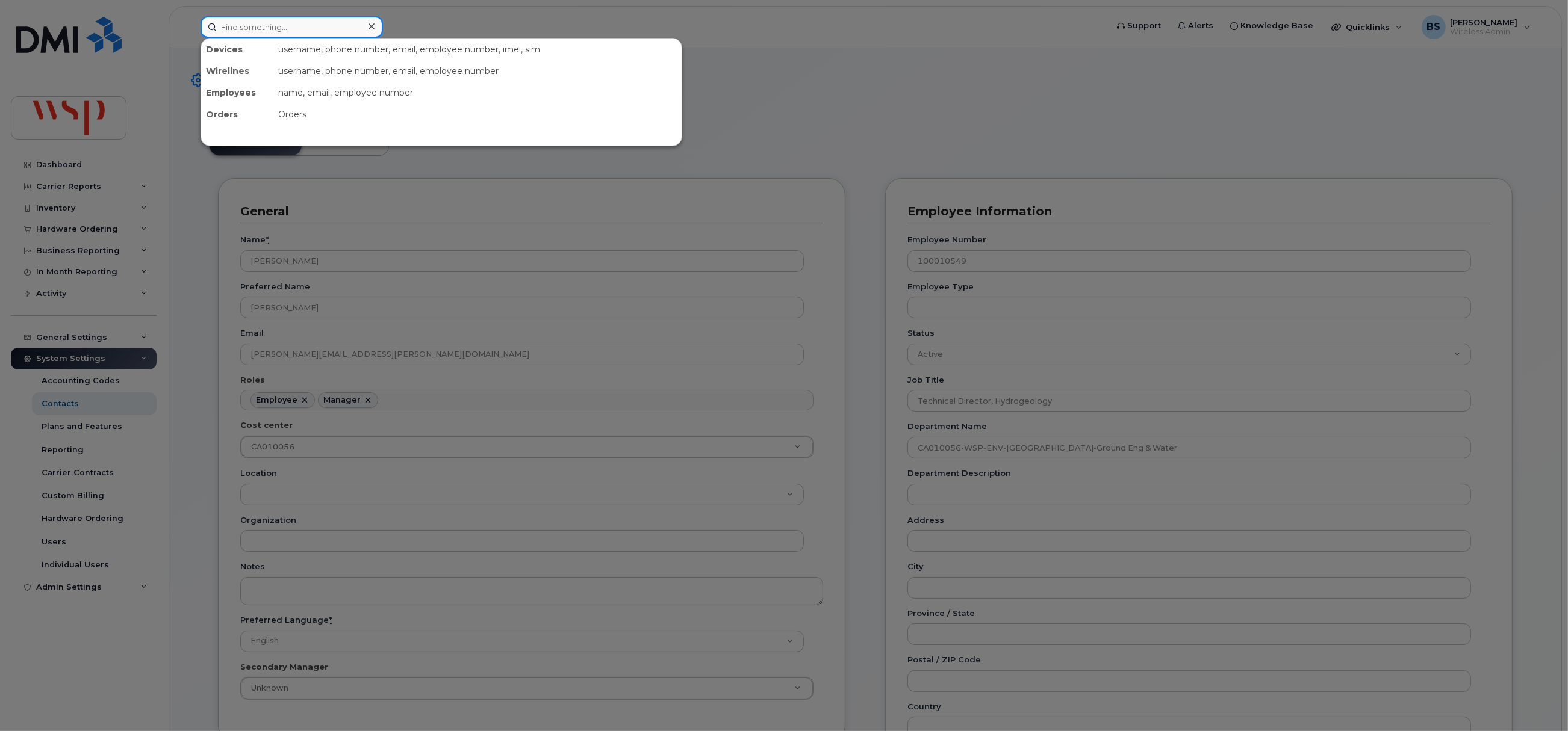
click at [241, 29] on input at bounding box center [291, 27] width 182 height 21
paste input "4163123668"
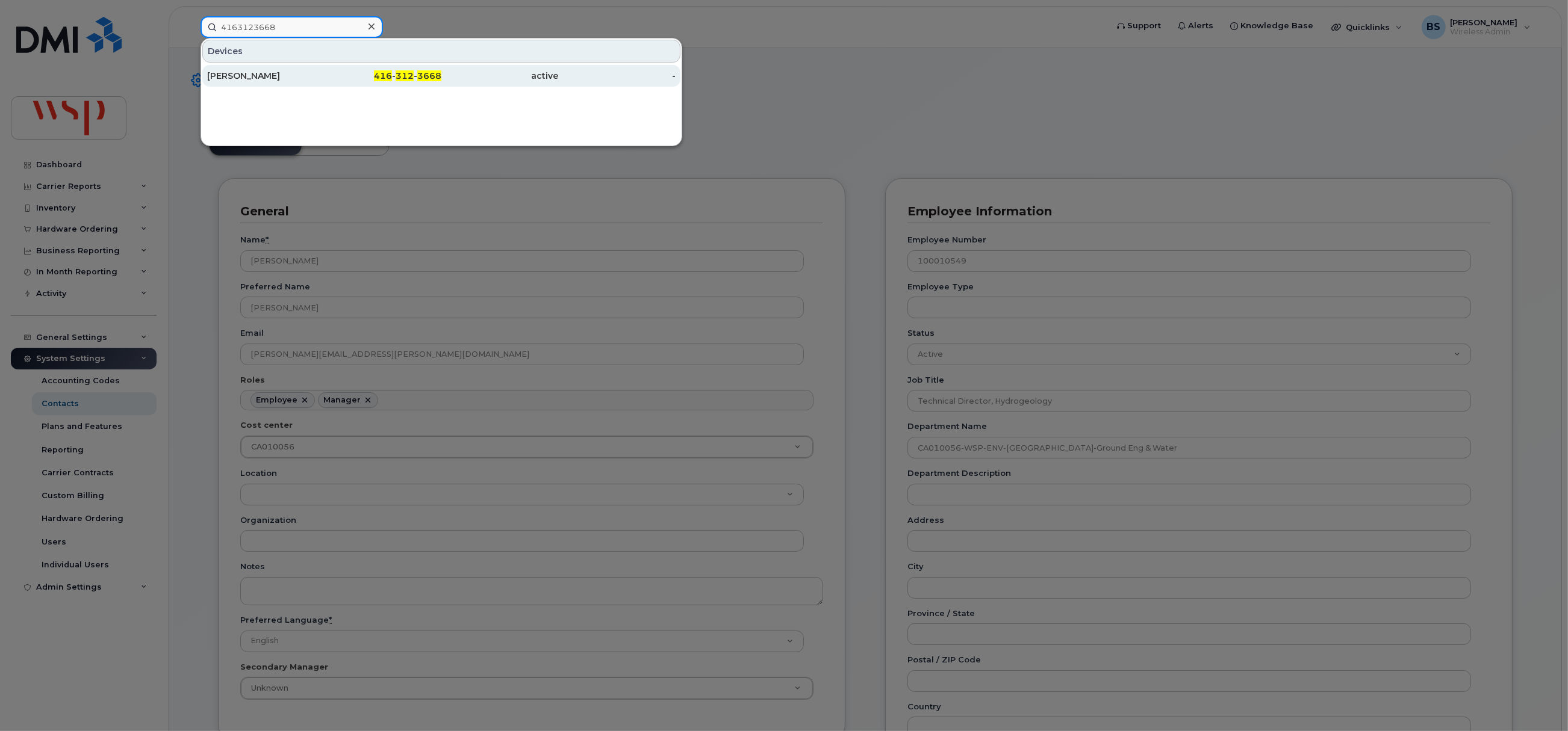
type input "4163123668"
drag, startPoint x: 231, startPoint y: 71, endPoint x: 280, endPoint y: 78, distance: 49.5
click at [231, 71] on div "John Piersol" at bounding box center [266, 76] width 117 height 12
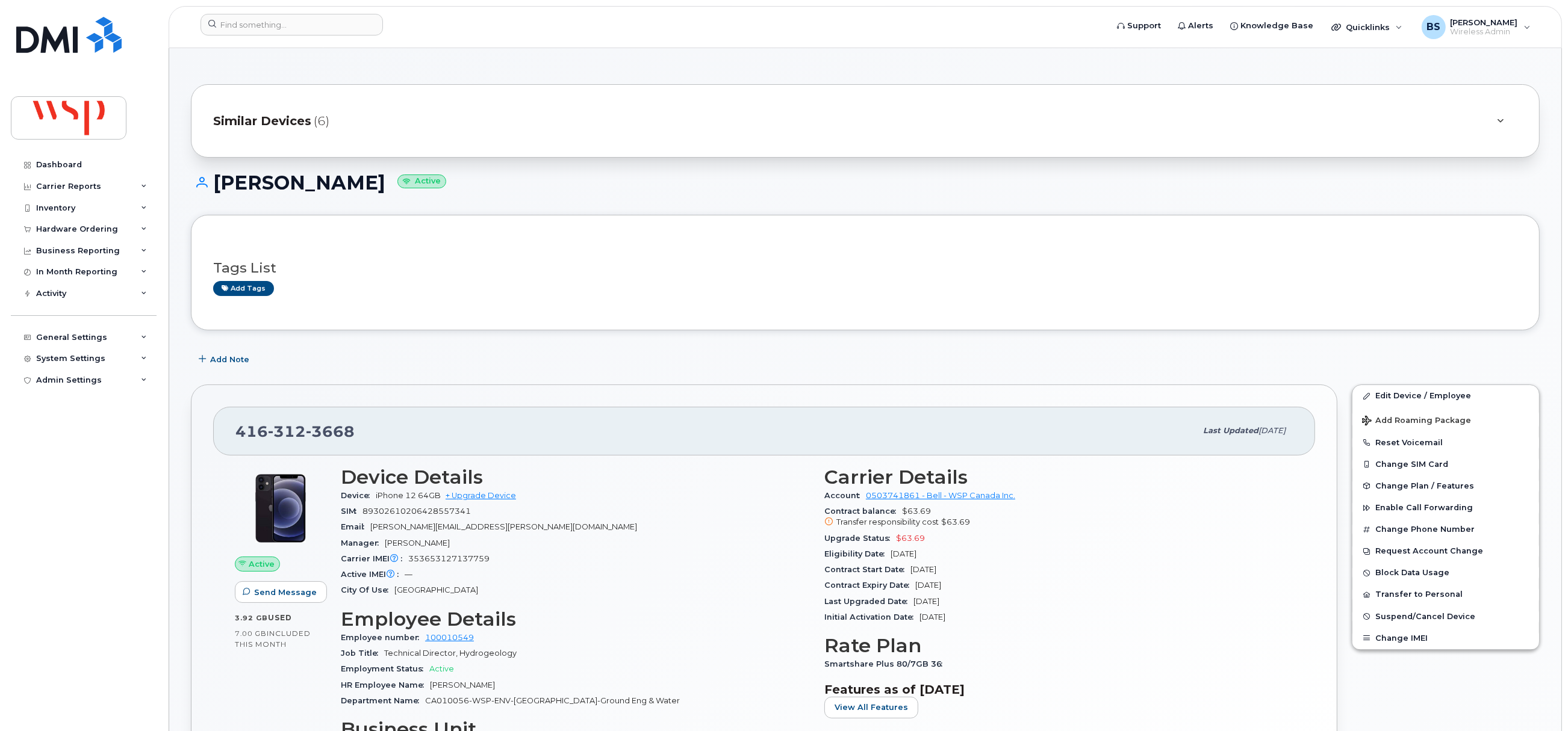
click at [293, 180] on h1 "[PERSON_NAME] Active" at bounding box center [865, 182] width 1349 height 21
copy h1 "[PERSON_NAME]"
click at [240, 364] on span "Add Note" at bounding box center [230, 359] width 39 height 11
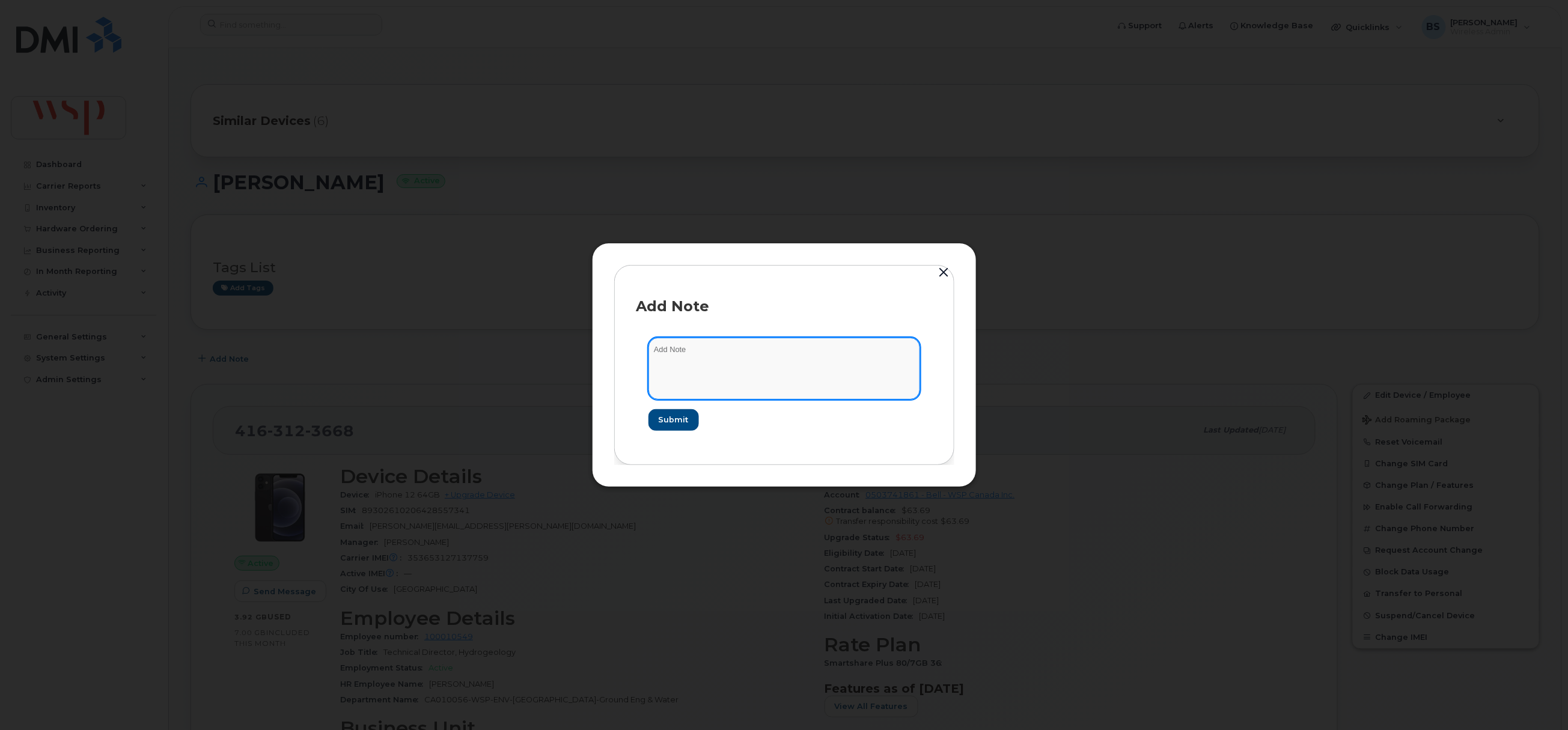
click at [703, 371] on textarea at bounding box center [784, 368] width 272 height 61
type textarea "asked [PERSON_NAME] to port out"
click at [665, 418] on span "Submit" at bounding box center [673, 420] width 30 height 11
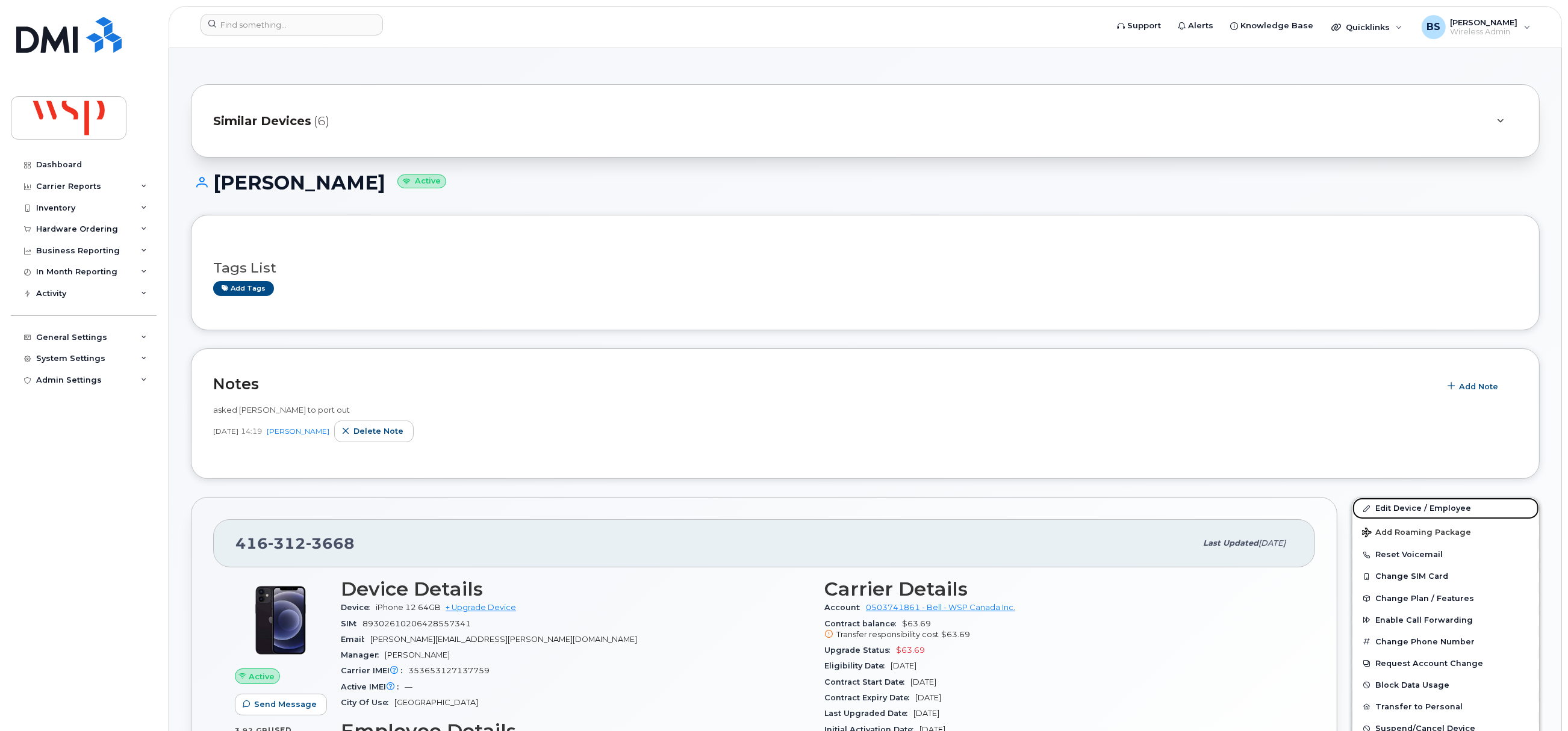
drag, startPoint x: 1390, startPoint y: 508, endPoint x: 817, endPoint y: 490, distance: 573.3
click at [1389, 506] on link "Edit Device / Employee" at bounding box center [1446, 509] width 187 height 21
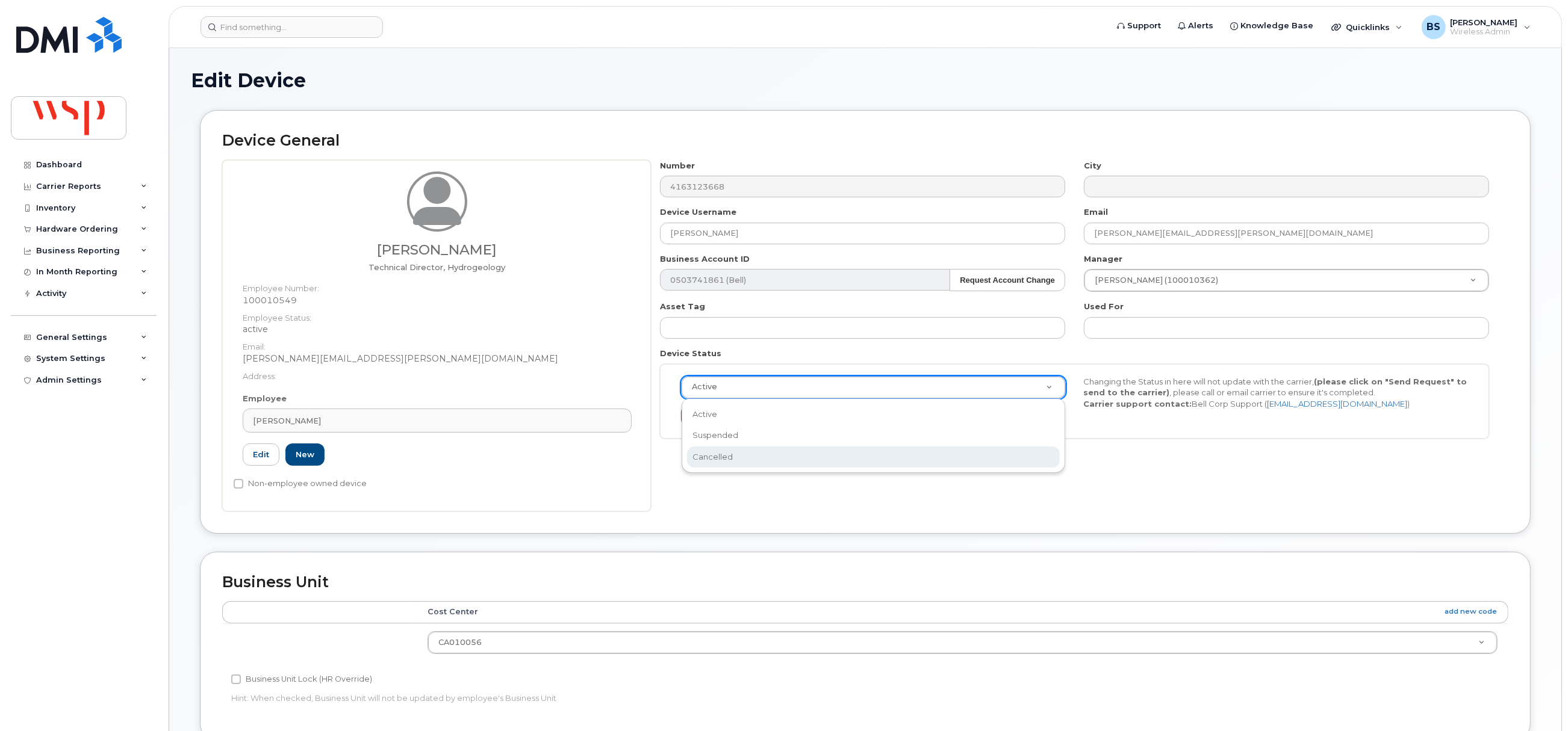
drag, startPoint x: 717, startPoint y: 452, endPoint x: 716, endPoint y: 445, distance: 7.1
select select "cancelled"
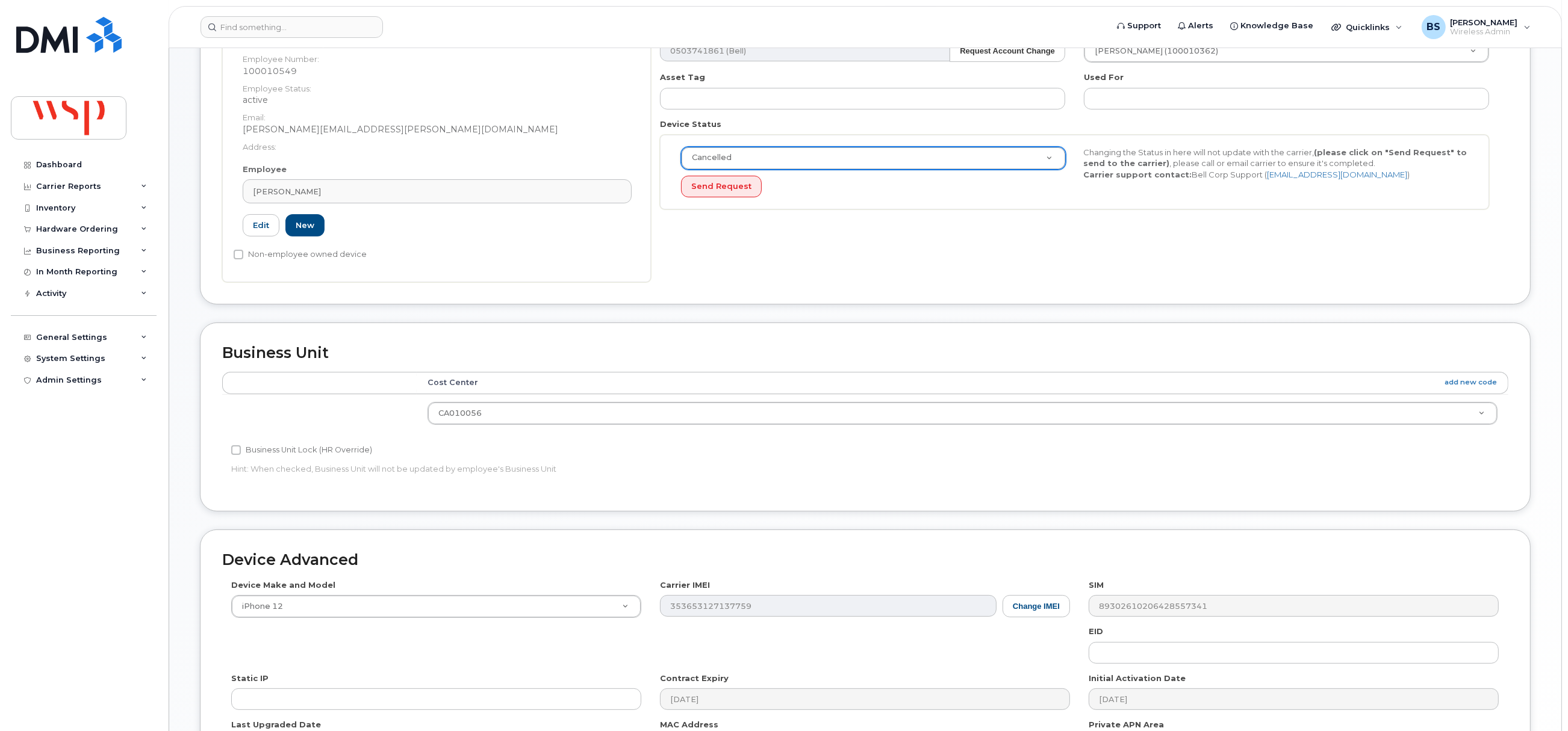
scroll to position [390, 0]
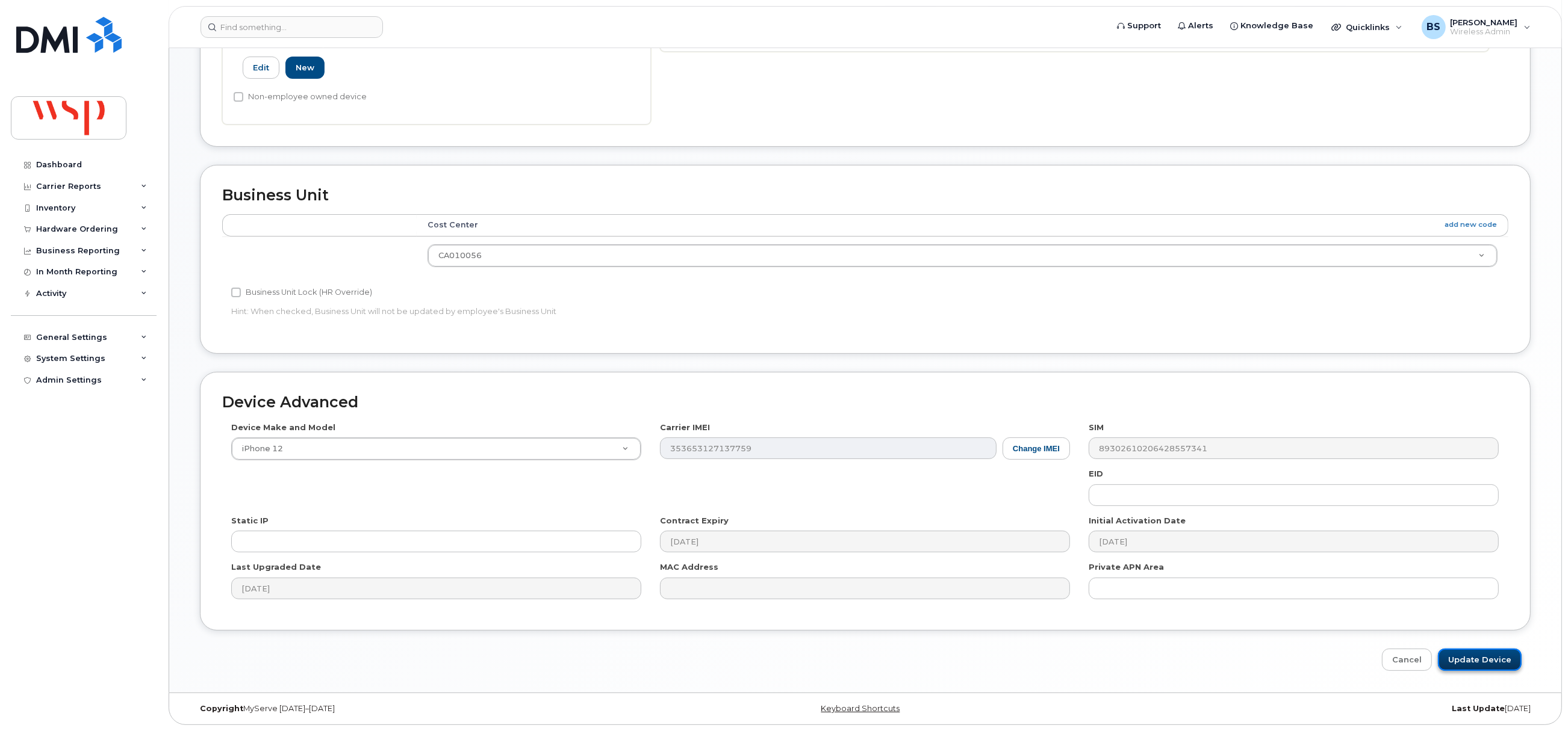
click at [1470, 655] on input "Update Device" at bounding box center [1479, 660] width 84 height 22
type input "Saving..."
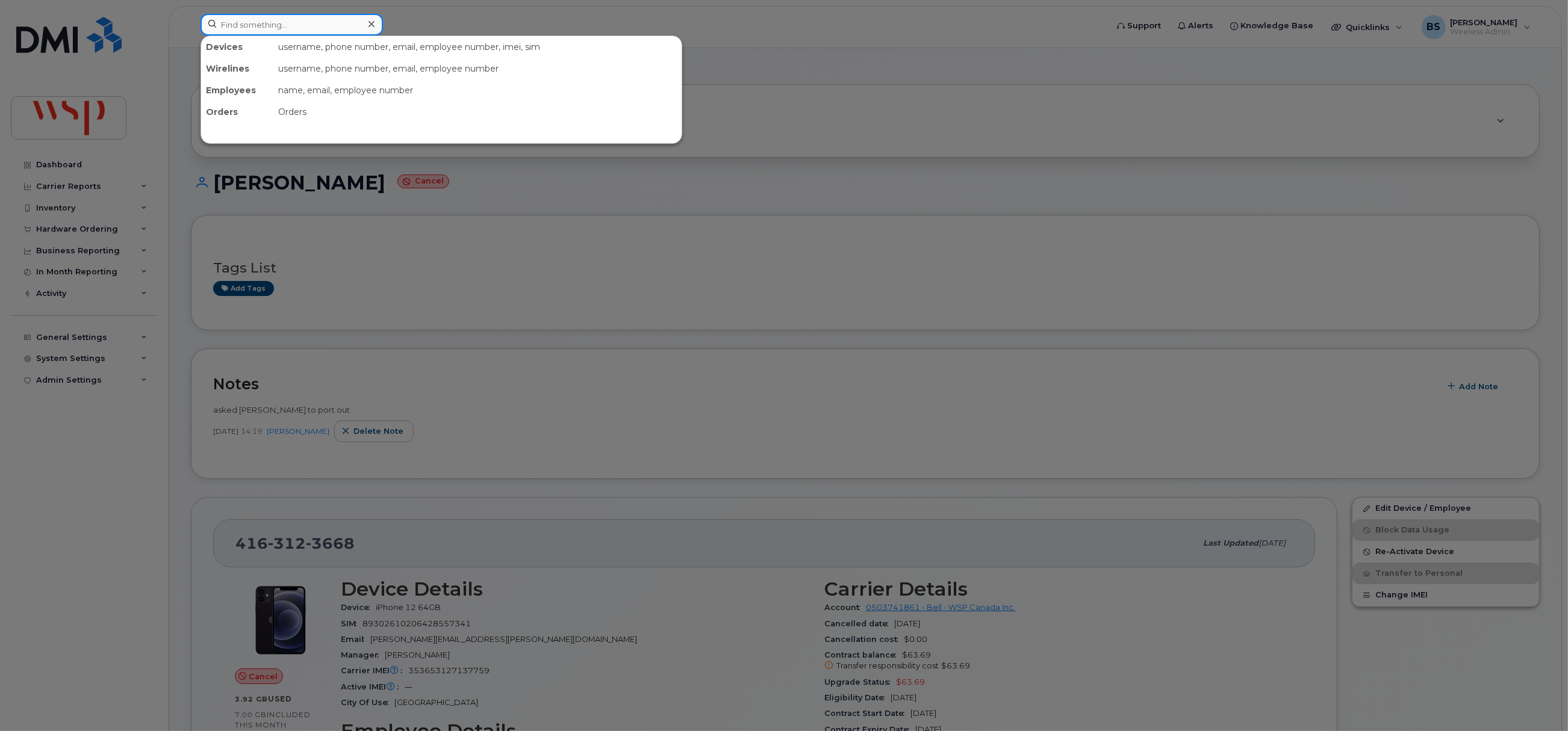
click at [288, 25] on input at bounding box center [291, 24] width 182 height 21
paste input "[PHONE_NUMBER]"
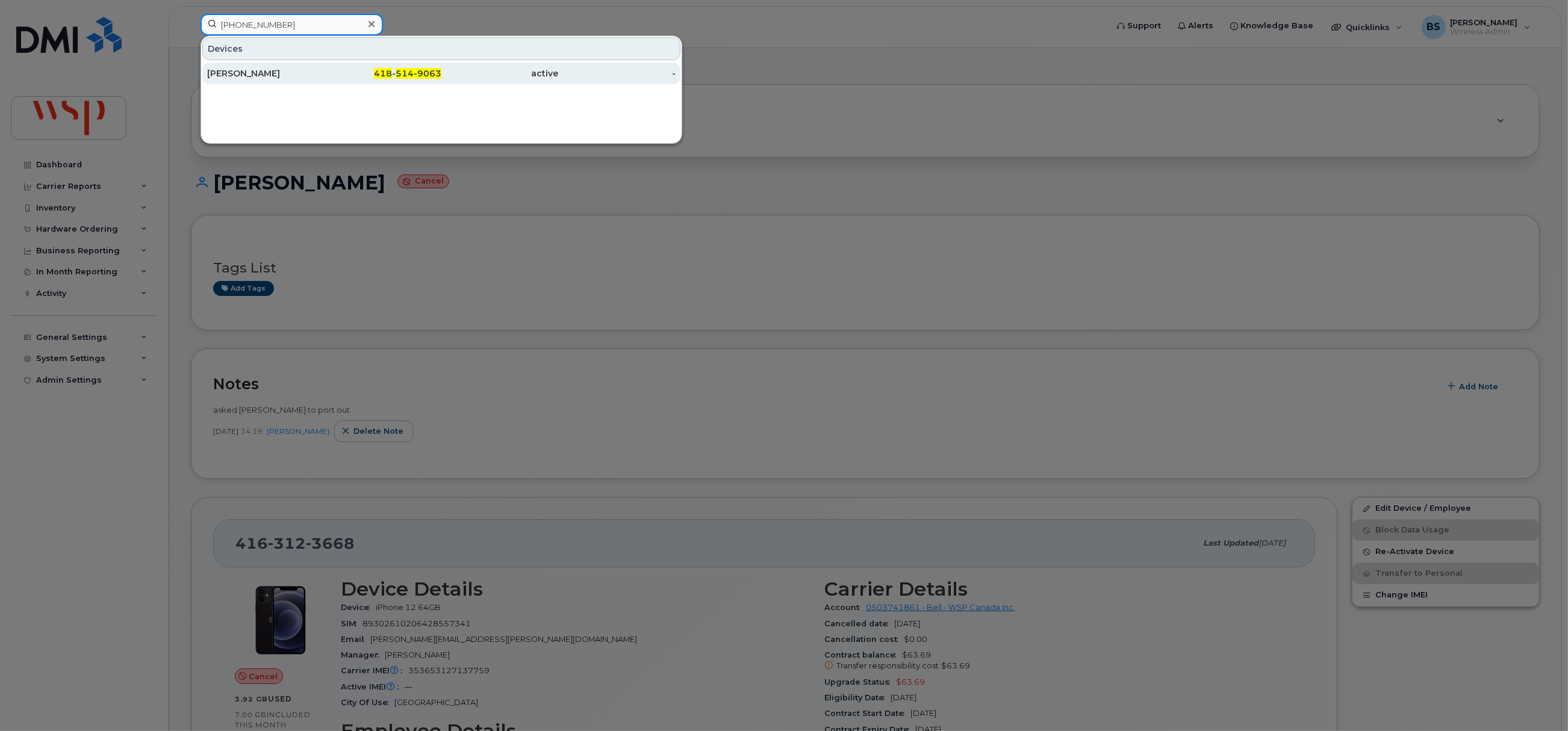
type input "[PHONE_NUMBER]"
drag, startPoint x: 231, startPoint y: 71, endPoint x: 405, endPoint y: 170, distance: 200.2
click at [231, 70] on div "[PERSON_NAME]" at bounding box center [266, 73] width 117 height 12
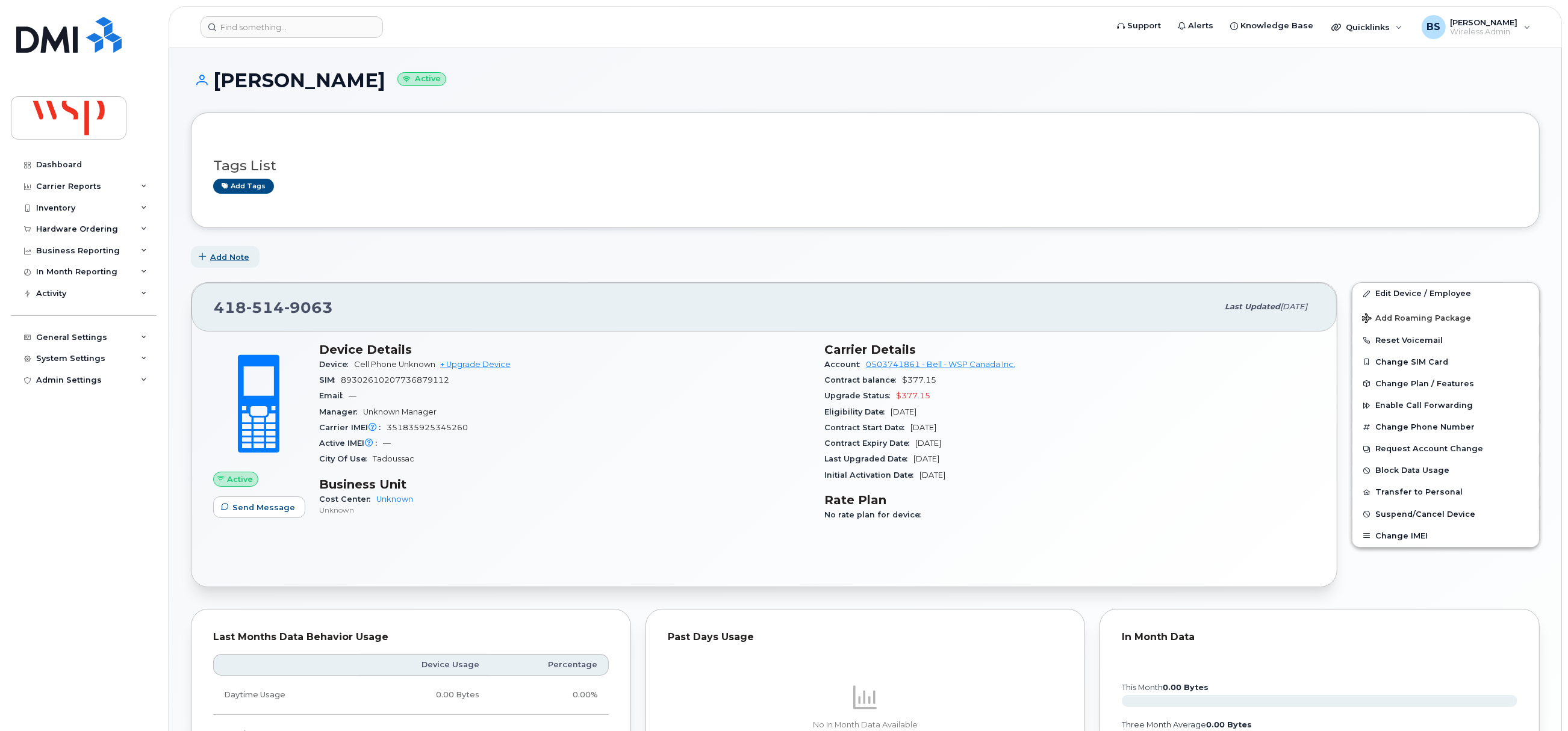
click at [229, 258] on span "Add Note" at bounding box center [230, 257] width 39 height 11
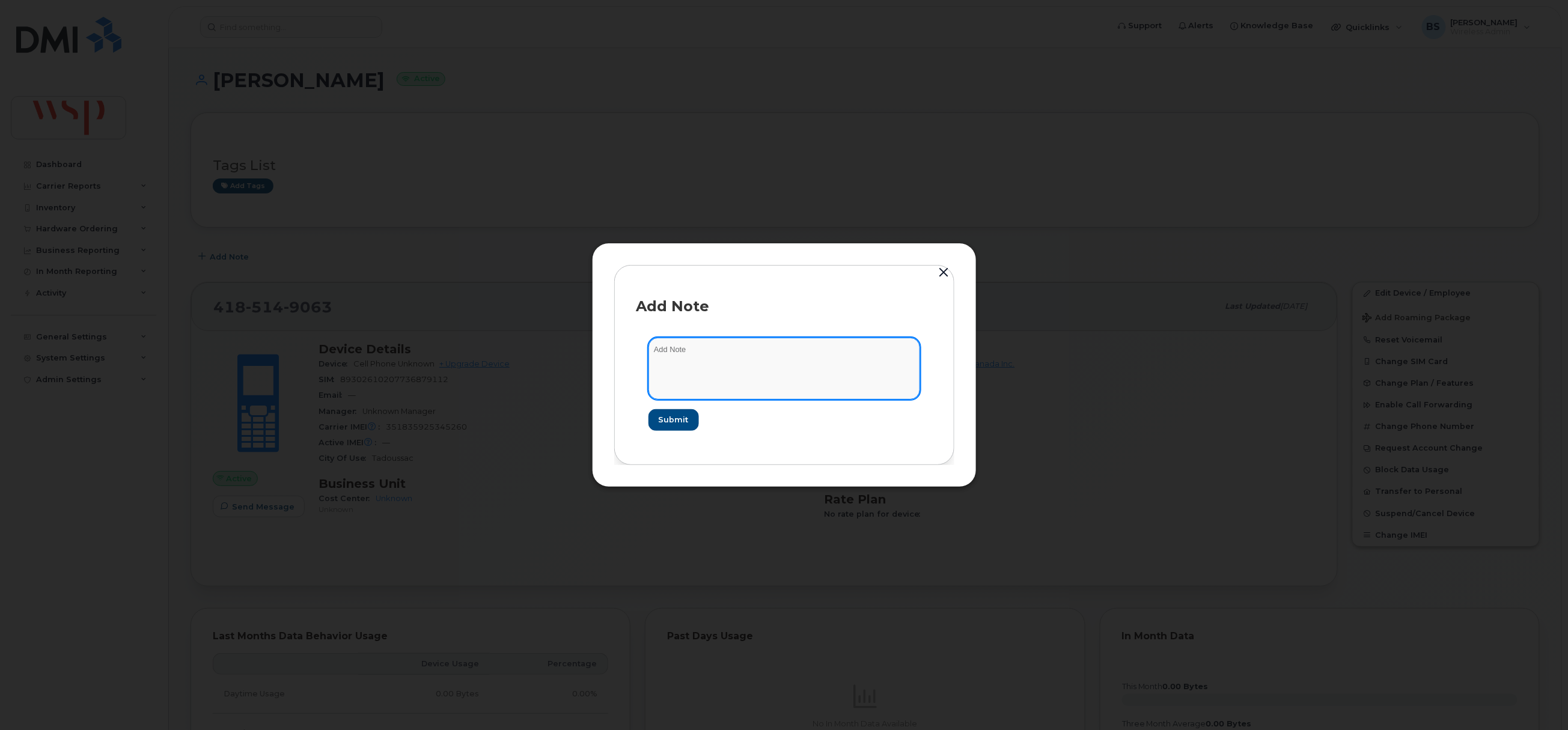
click at [720, 398] on textarea at bounding box center [784, 368] width 272 height 61
paste textarea "250 682-3403"
type textarea "new # for port out of [PHONE_NUMBER]"
click at [673, 413] on button "Submit" at bounding box center [673, 420] width 49 height 21
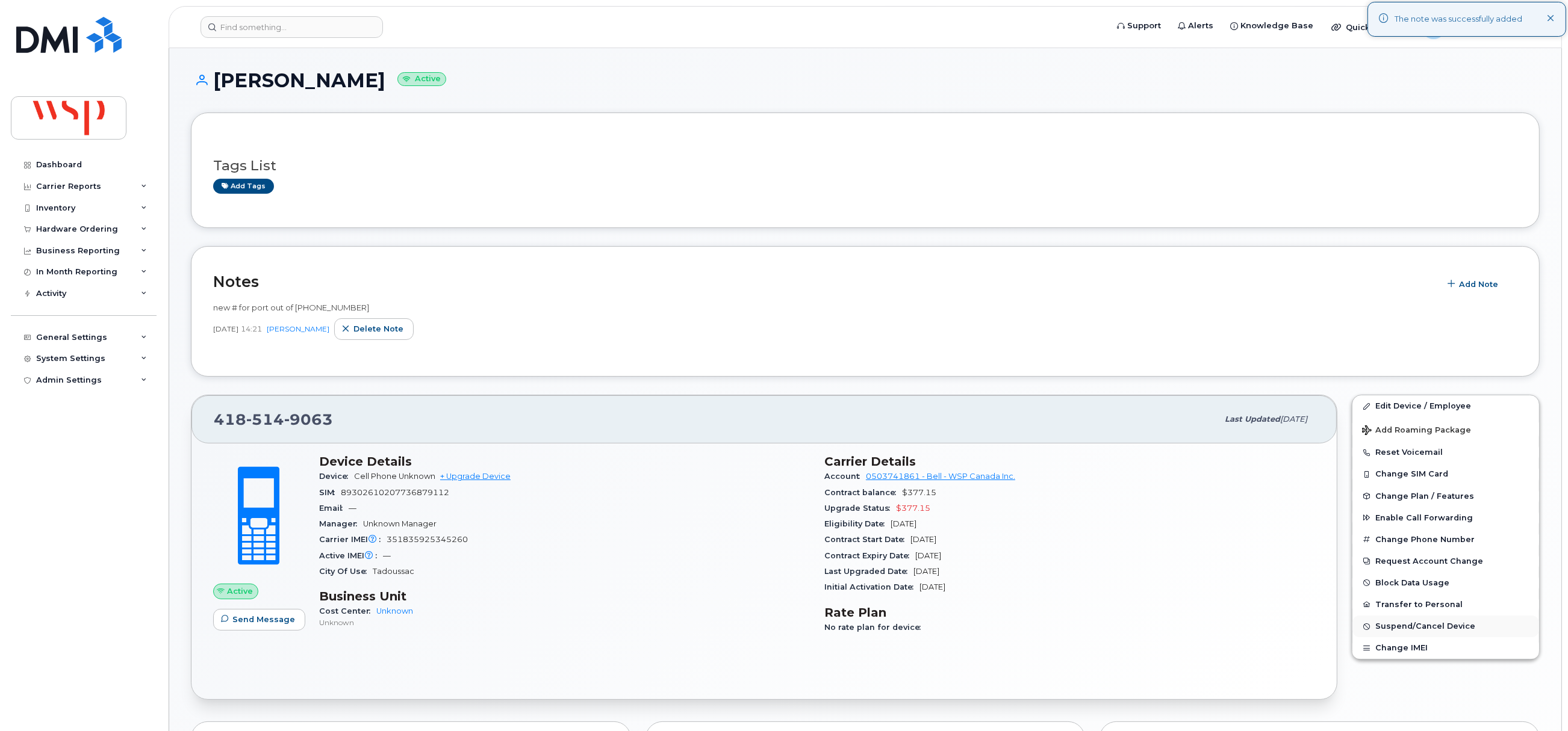
click at [1382, 625] on span "Suspend/Cancel Device" at bounding box center [1426, 627] width 100 height 9
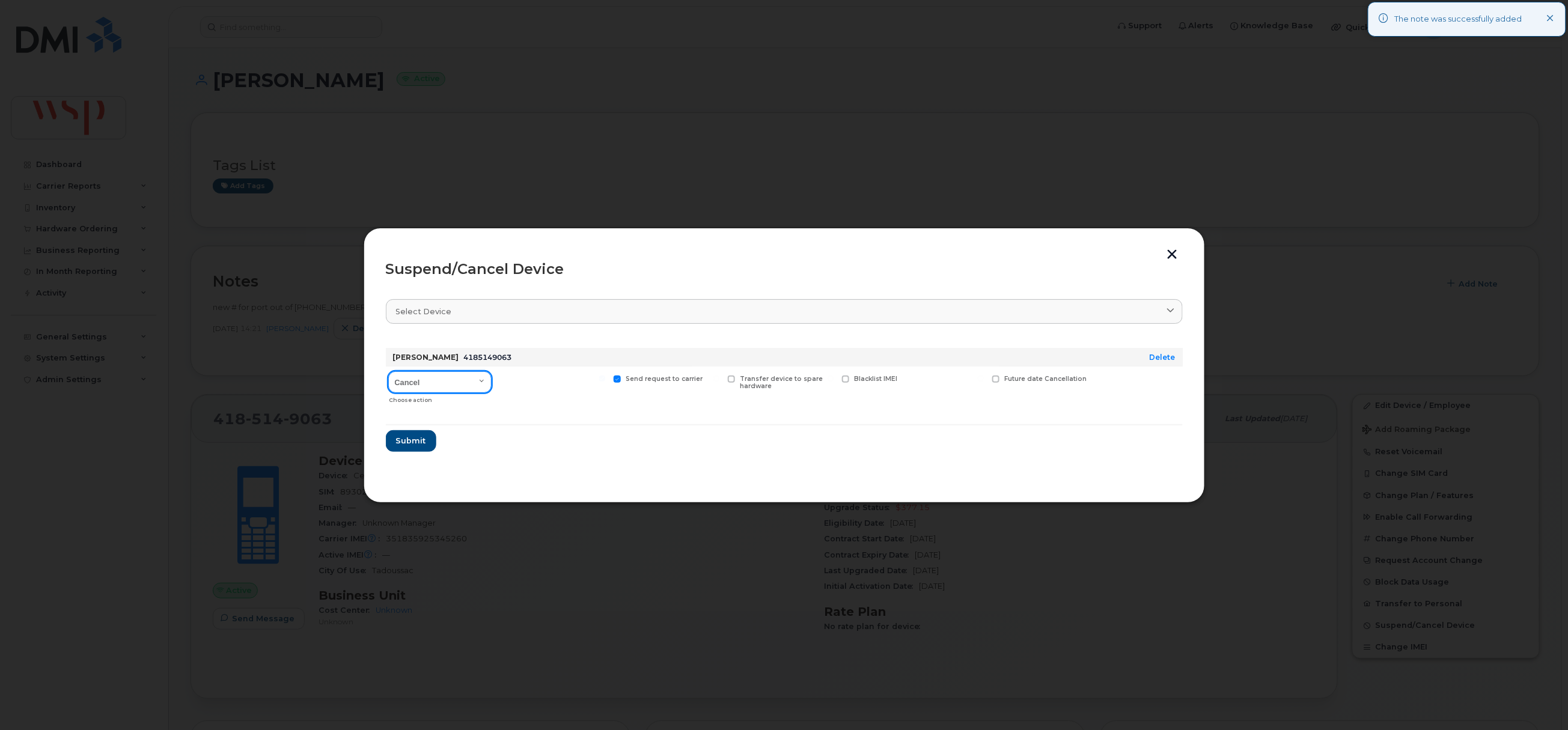
click at [422, 389] on select "Cancel Suspend - Extend Suspension Suspend - Reduced Rate Suspend - Full Rate S…" at bounding box center [439, 382] width 103 height 21
select select "[object Object]"
click at [388, 372] on select "Cancel Suspend - Extend Suspension Suspend - Reduced Rate Suspend - Full Rate S…" at bounding box center [439, 382] width 103 height 21
click at [415, 437] on span "Submit" at bounding box center [410, 441] width 30 height 11
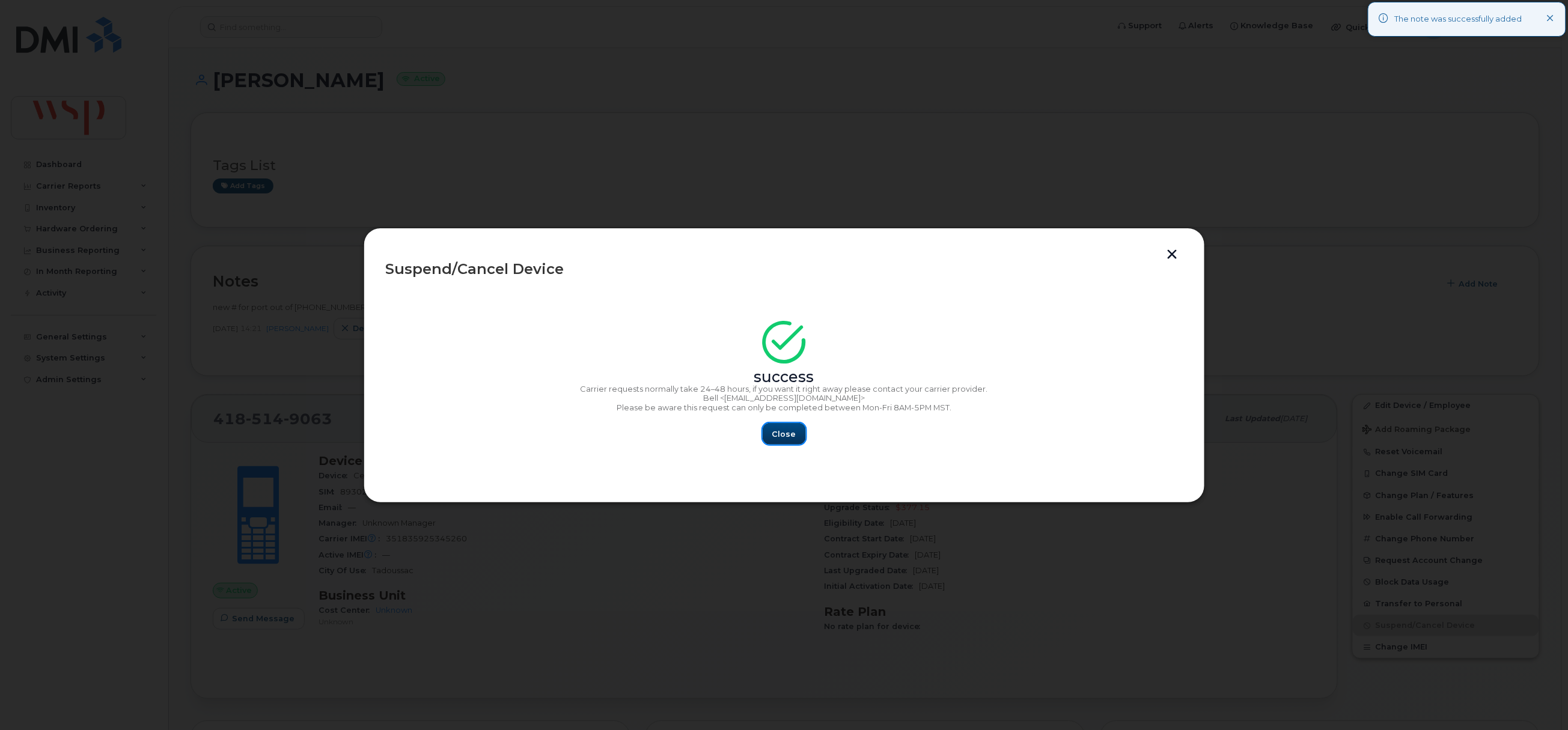
click at [790, 432] on span "Close" at bounding box center [784, 435] width 24 height 11
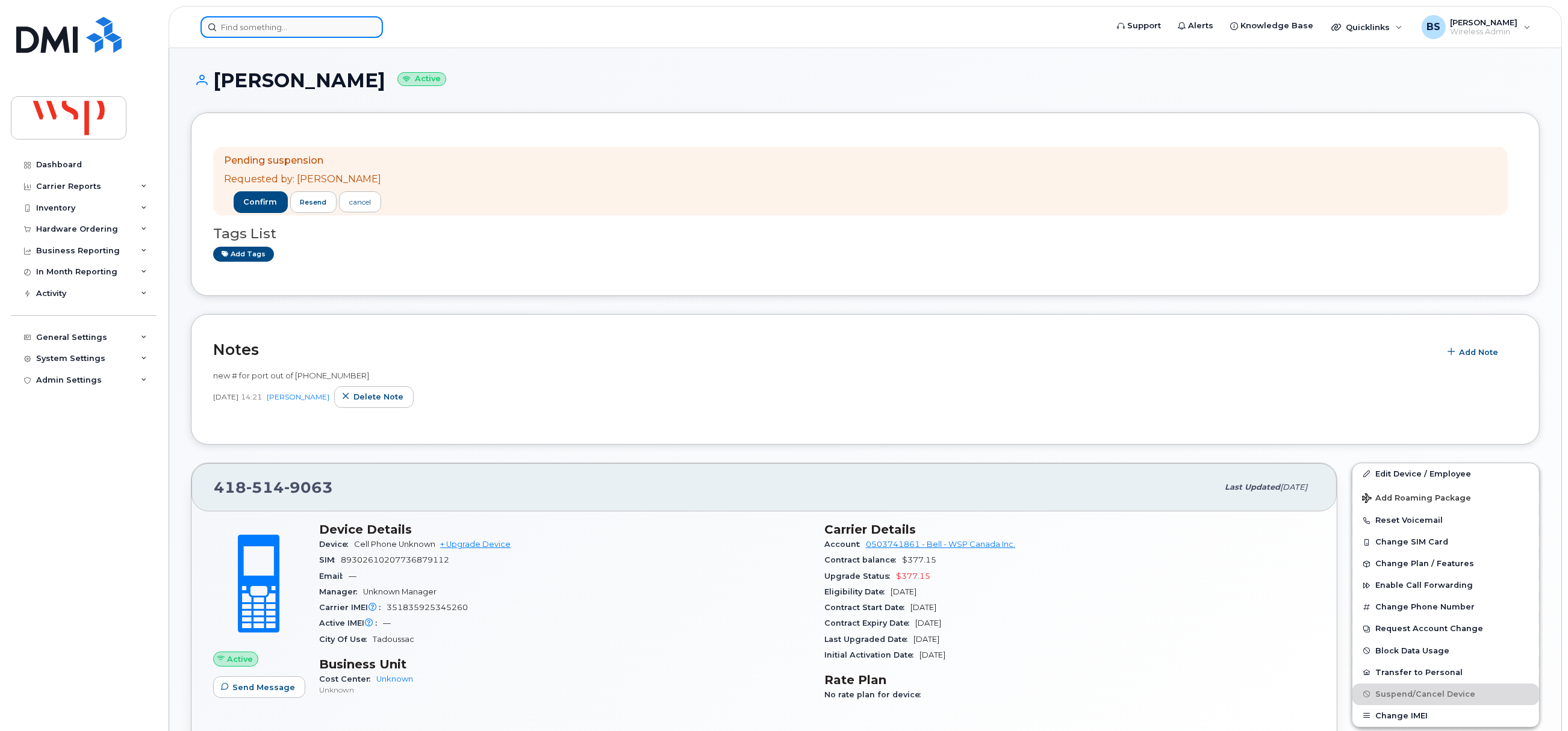
click at [247, 29] on input at bounding box center [291, 27] width 182 height 21
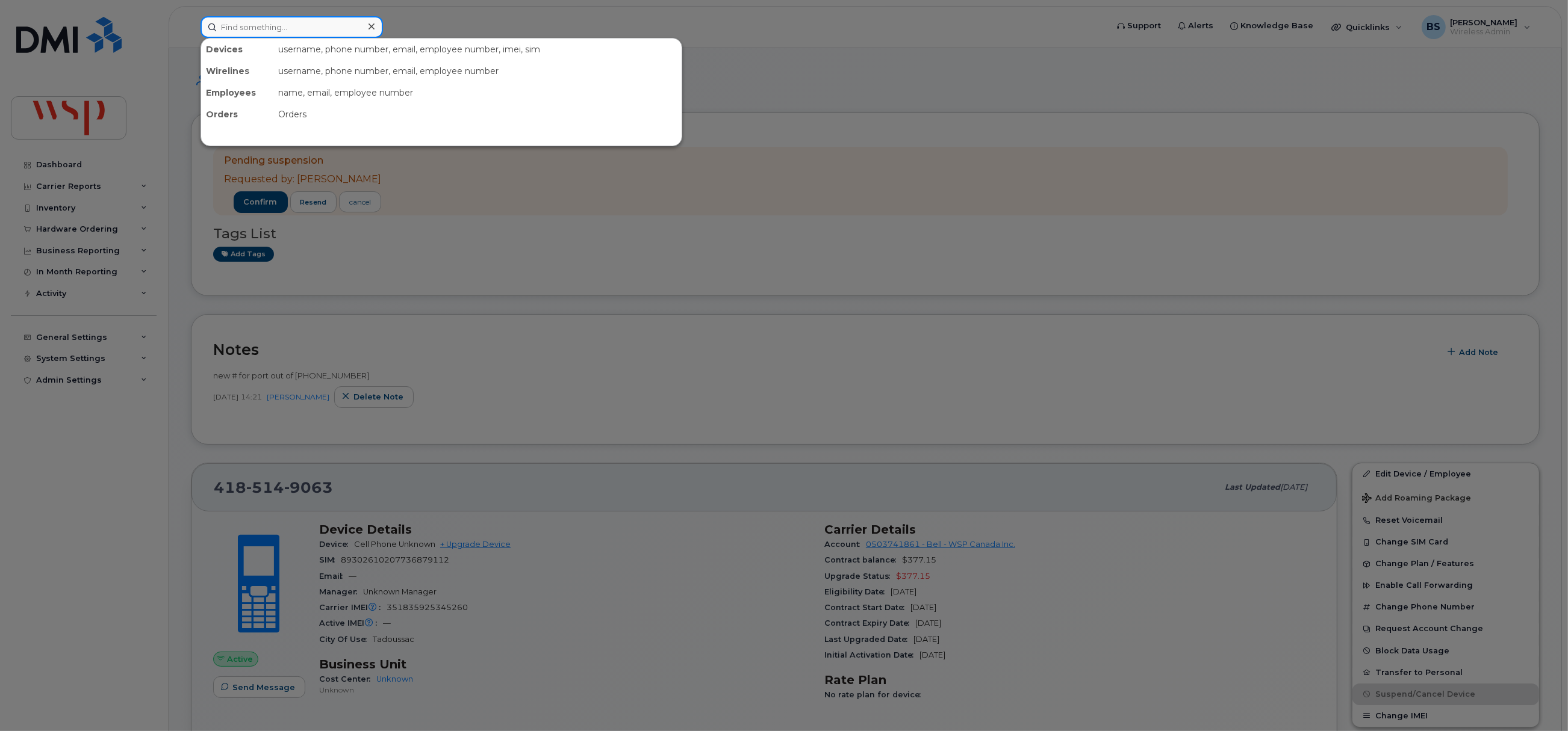
paste input "[PHONE_NUMBER]"
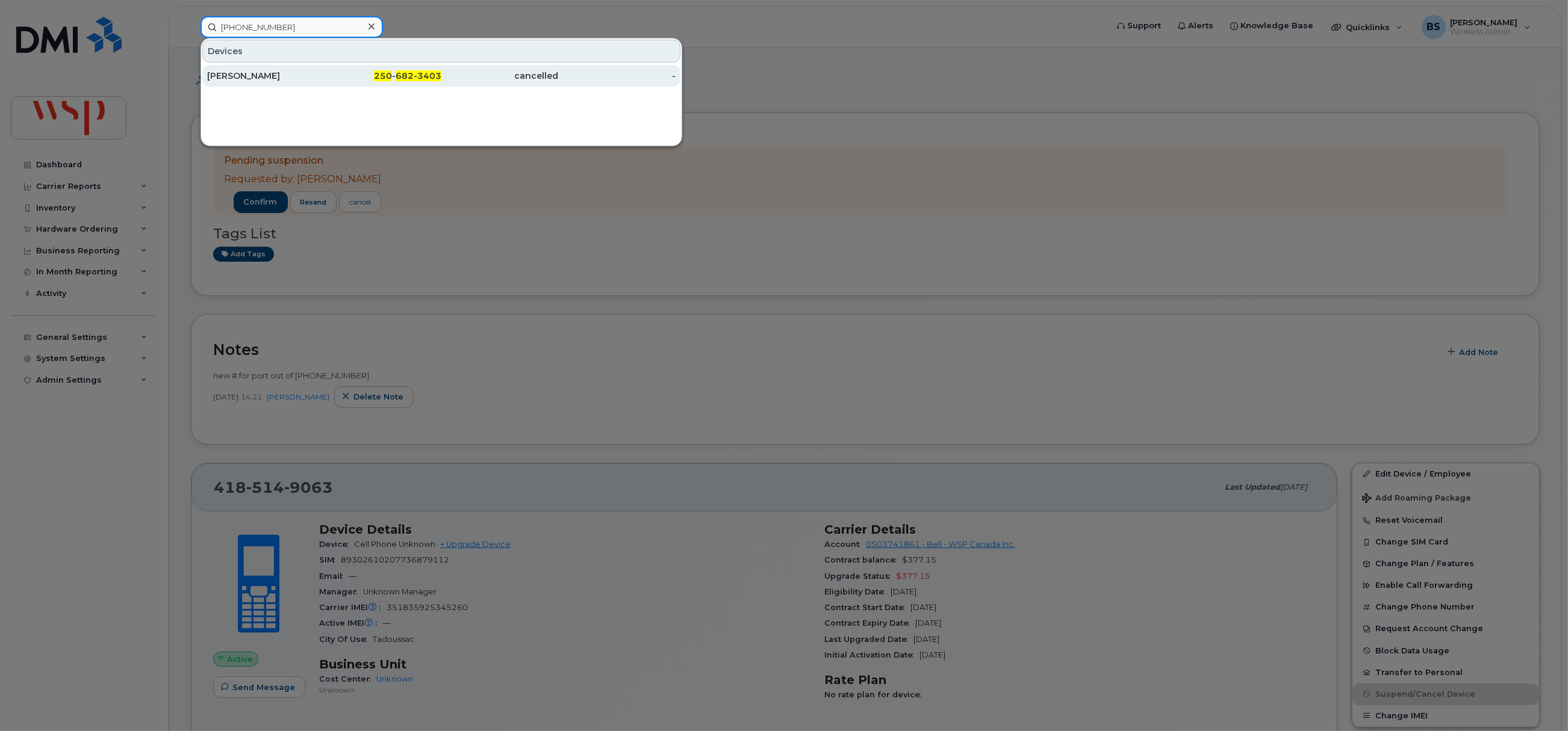
type input "[PHONE_NUMBER]"
click at [325, 70] on div "[PERSON_NAME]" at bounding box center [383, 76] width 117 height 21
